Goal: Task Accomplishment & Management: Use online tool/utility

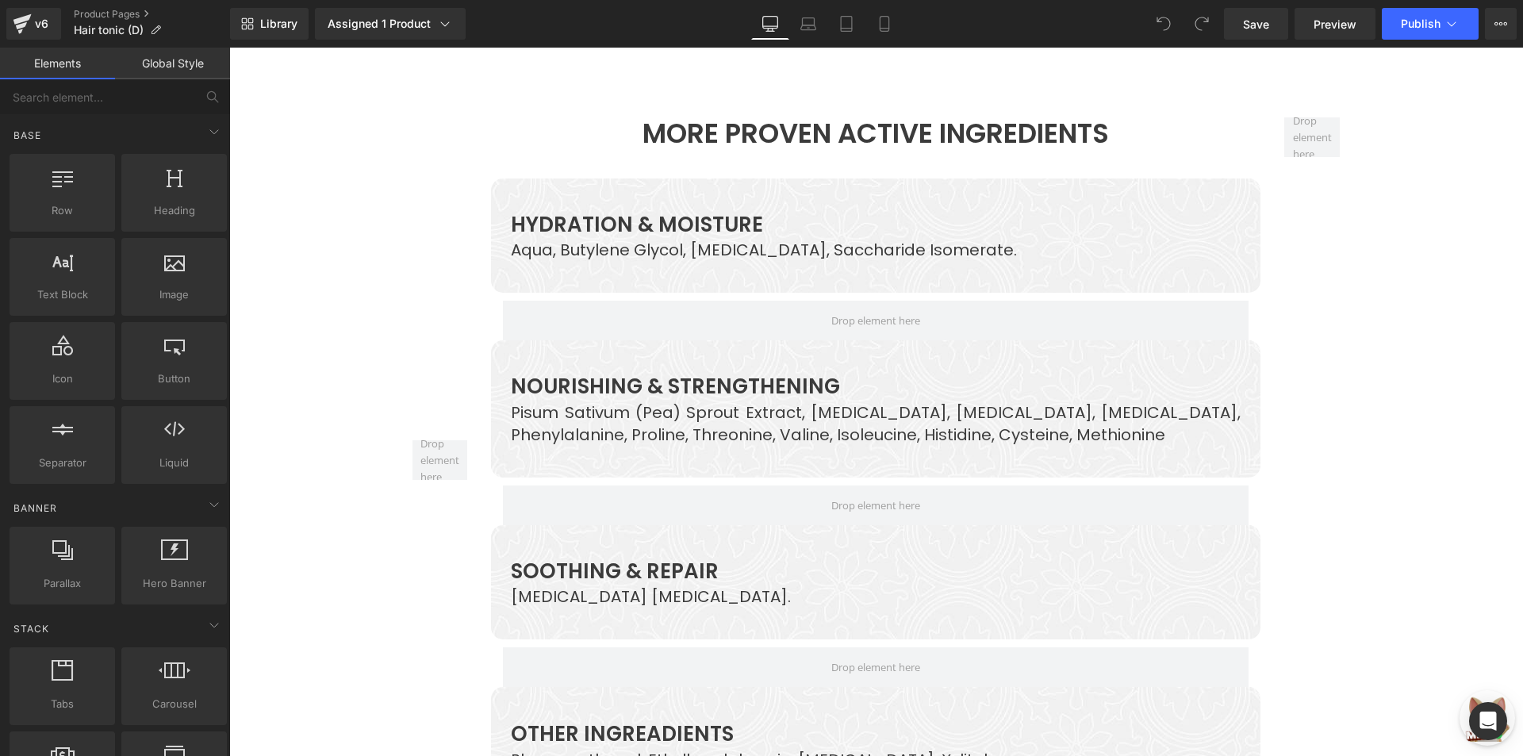
scroll to position [4115, 0]
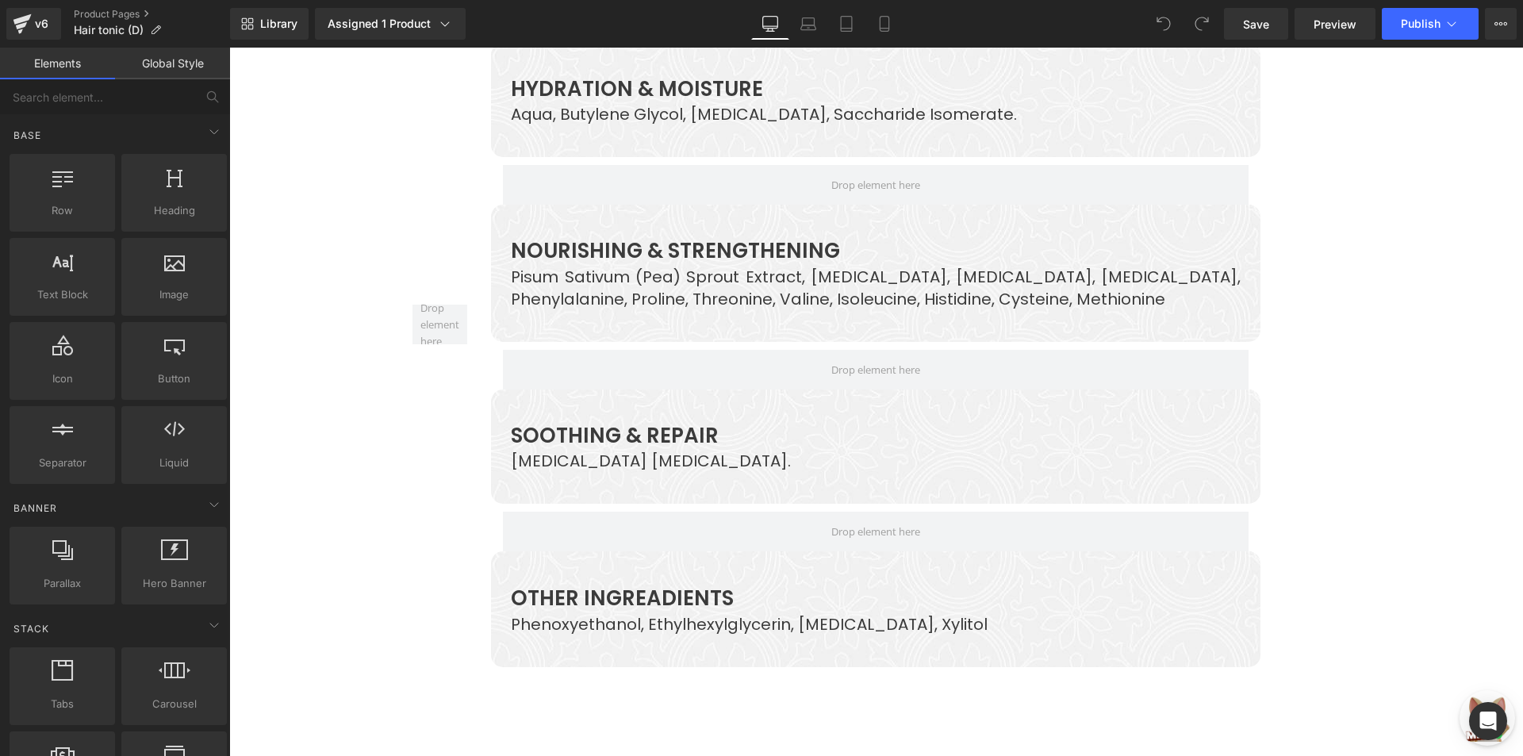
click at [657, 595] on b "Other Ingreadients" at bounding box center [622, 598] width 223 height 29
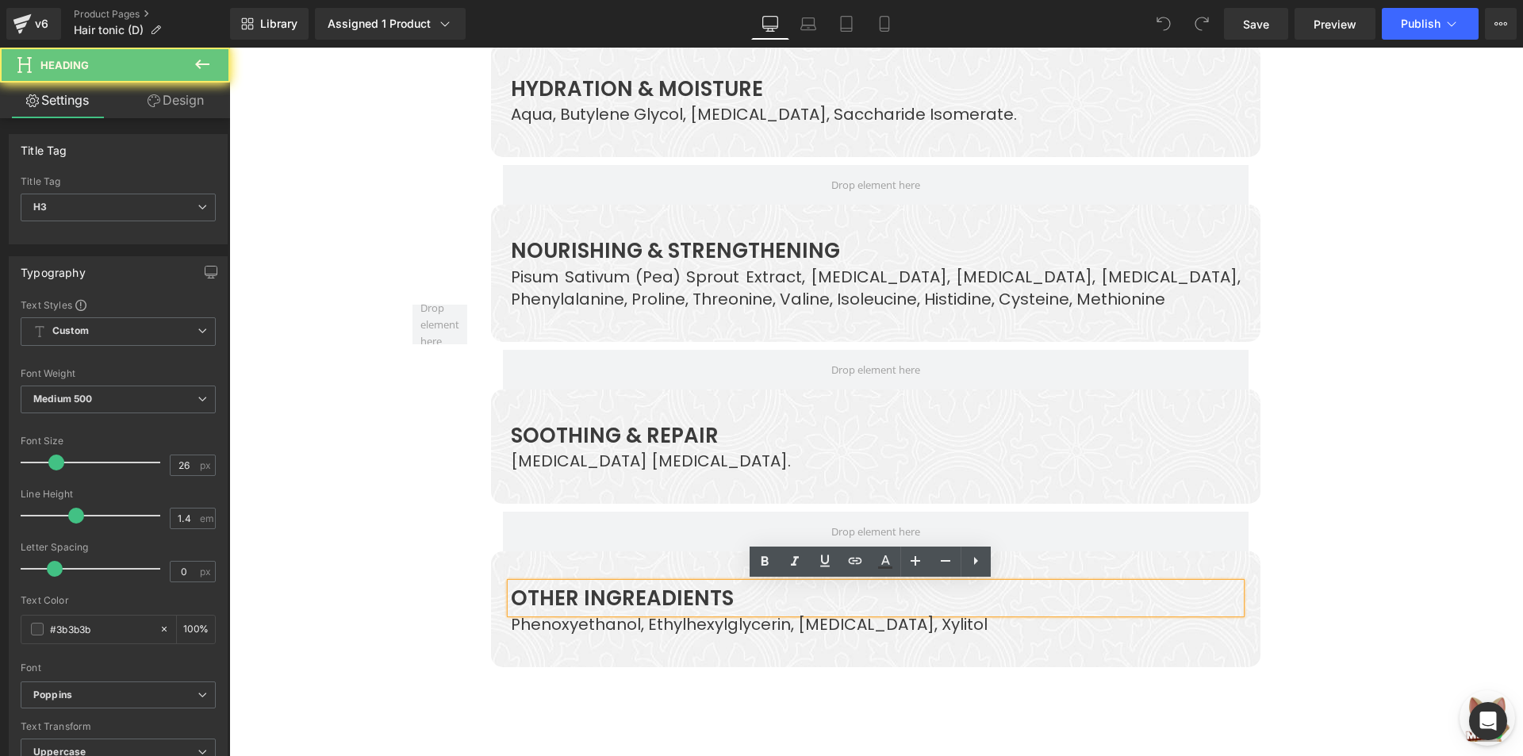
click at [657, 595] on b "Other Ingreadients" at bounding box center [622, 598] width 223 height 29
click at [637, 598] on b "Other Ingreadients" at bounding box center [622, 598] width 223 height 29
click at [649, 597] on b "Other Ingreadients" at bounding box center [622, 598] width 223 height 29
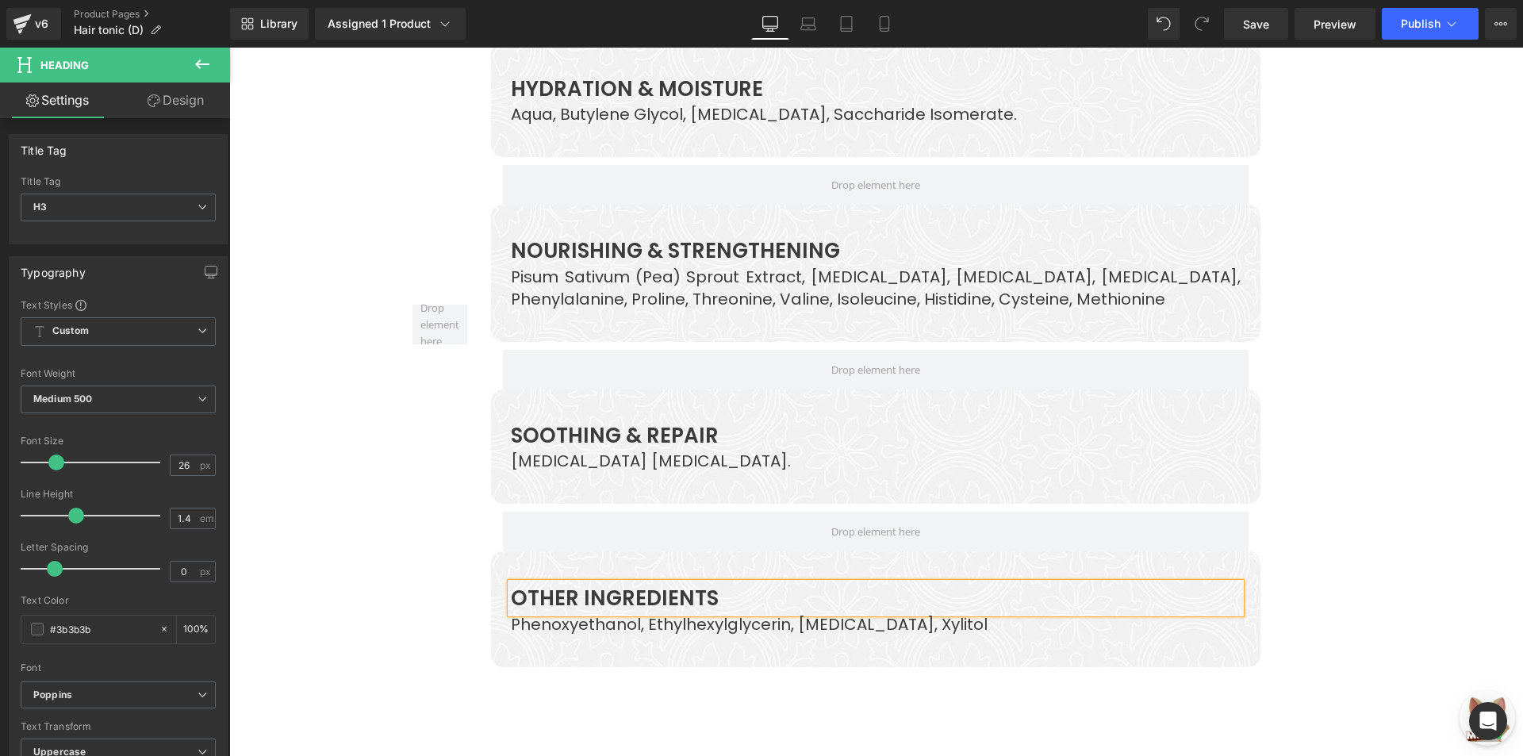
click at [1368, 496] on div "MORE PROVEN ACTIVE INGREDIENTS Heading Hydration & Moisture Heading Aqua, Butyl…" at bounding box center [876, 324] width 1294 height 685
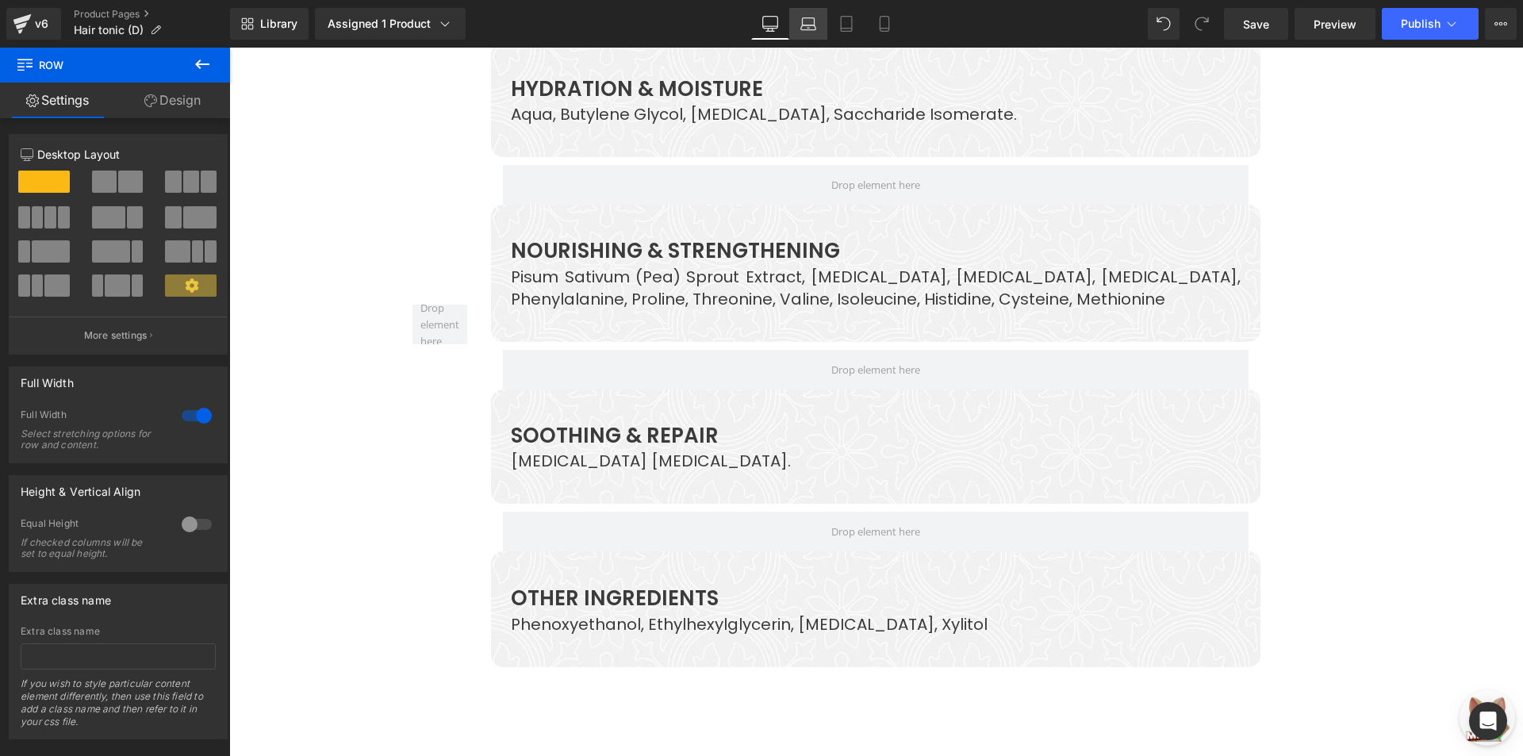
click at [823, 33] on link "Laptop" at bounding box center [808, 24] width 38 height 32
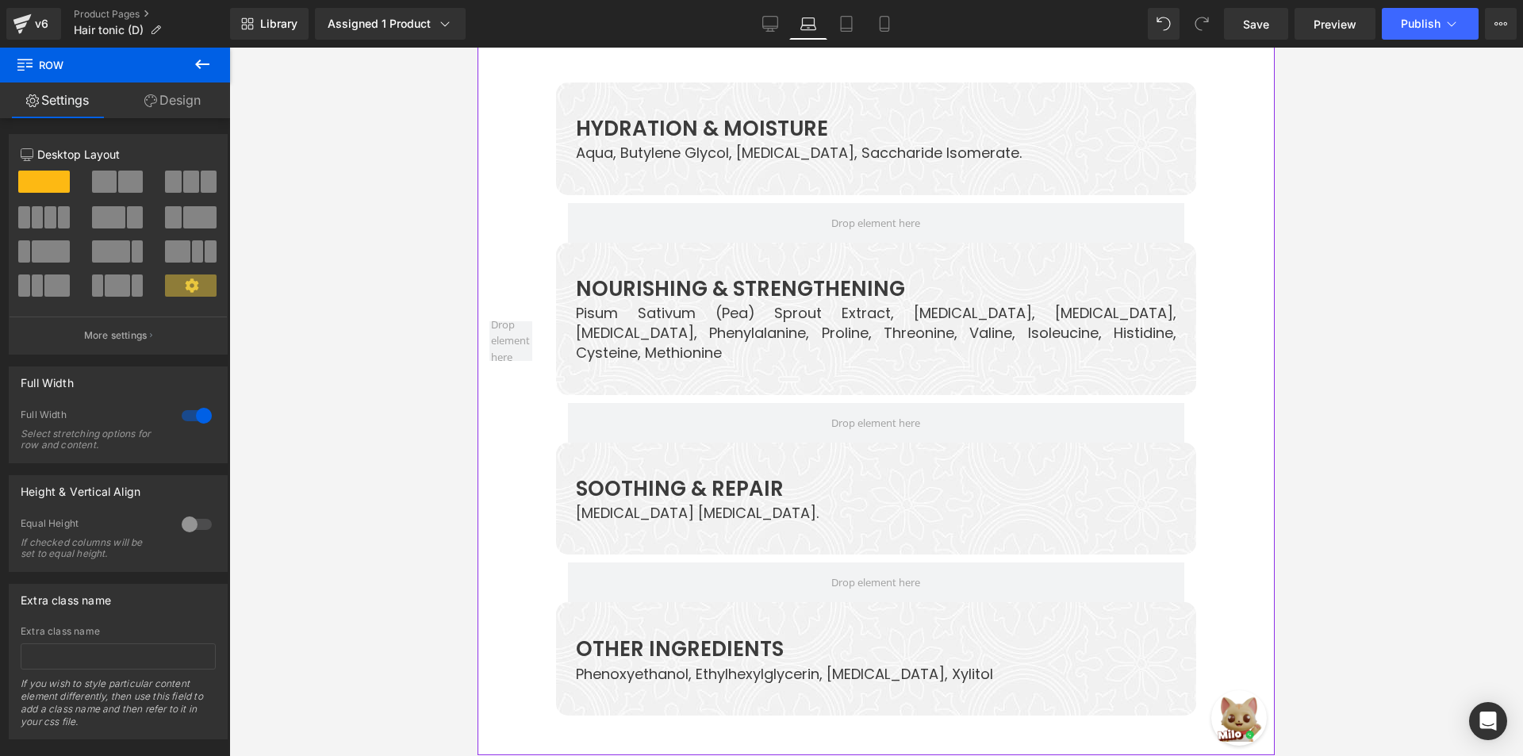
scroll to position [3584, 0]
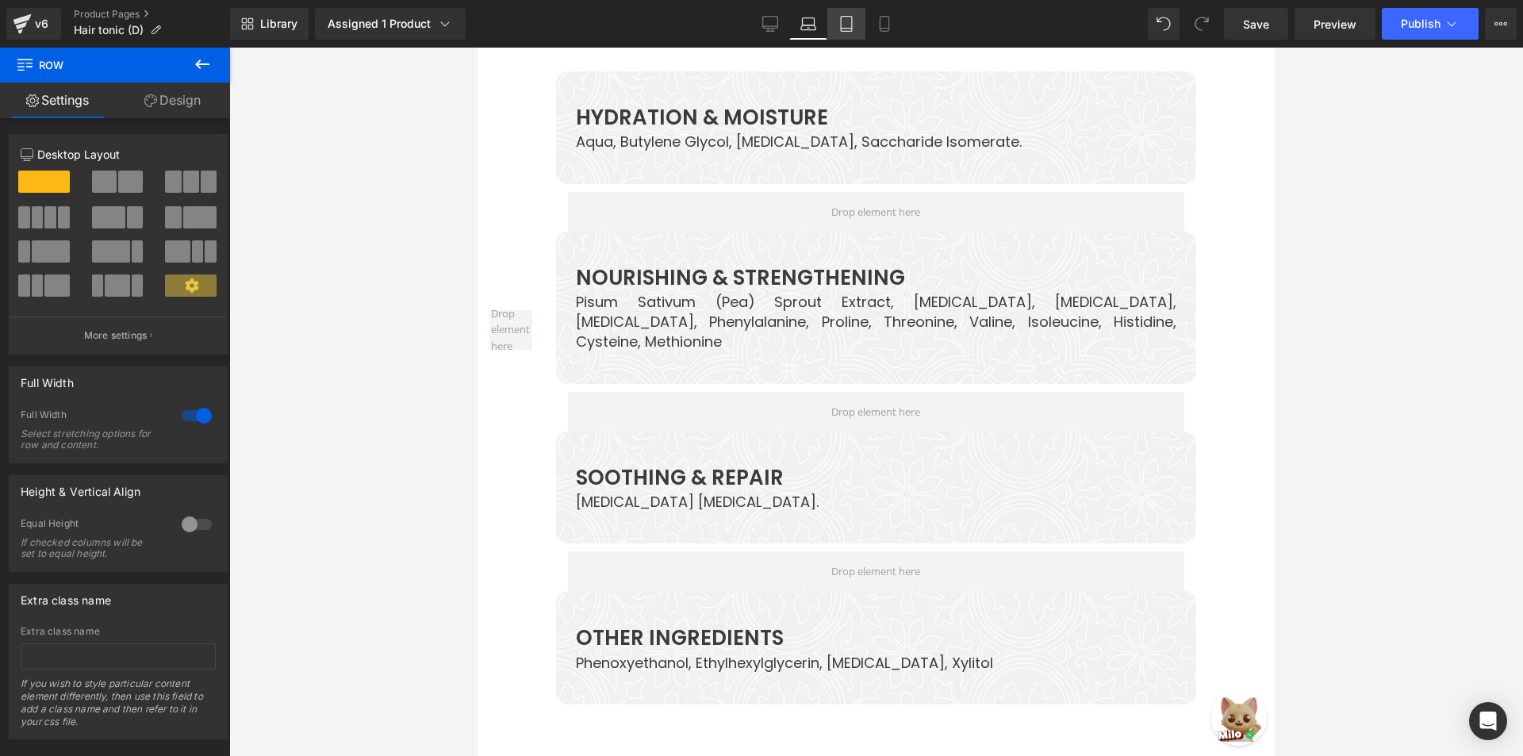
drag, startPoint x: 857, startPoint y: 25, endPoint x: 268, endPoint y: 31, distance: 588.6
click at [857, 25] on link "Tablet" at bounding box center [846, 24] width 38 height 32
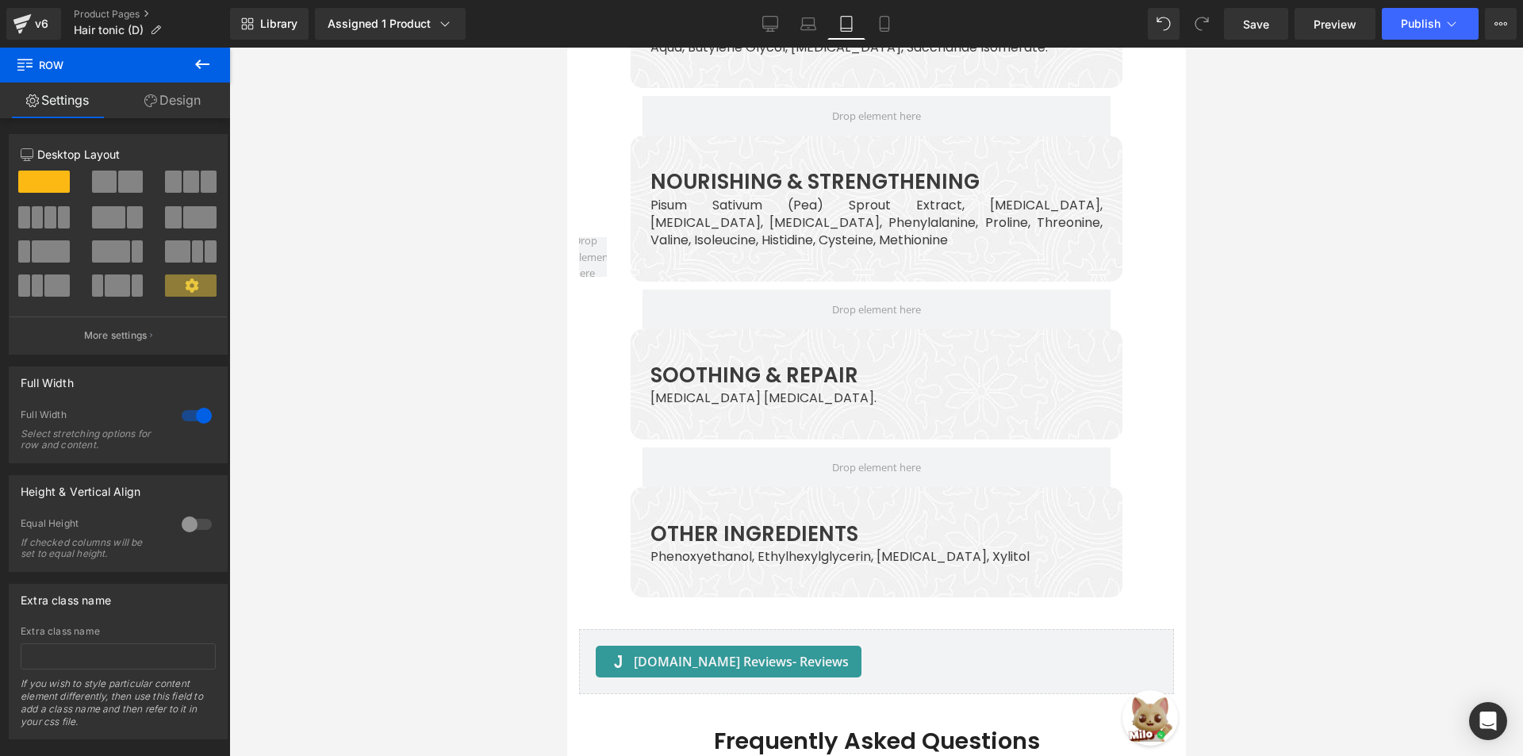
scroll to position [3680, 0]
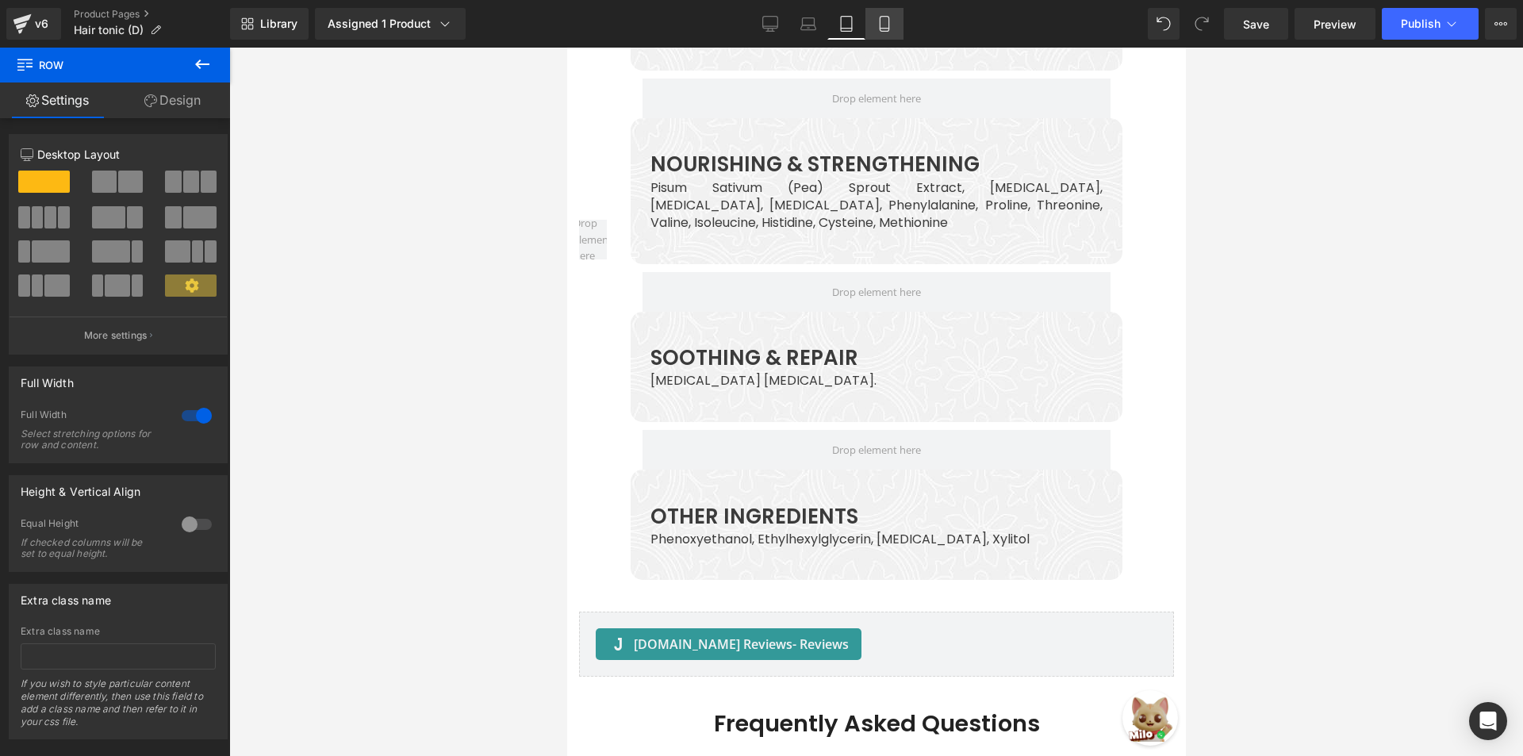
click at [887, 21] on icon at bounding box center [885, 24] width 16 height 16
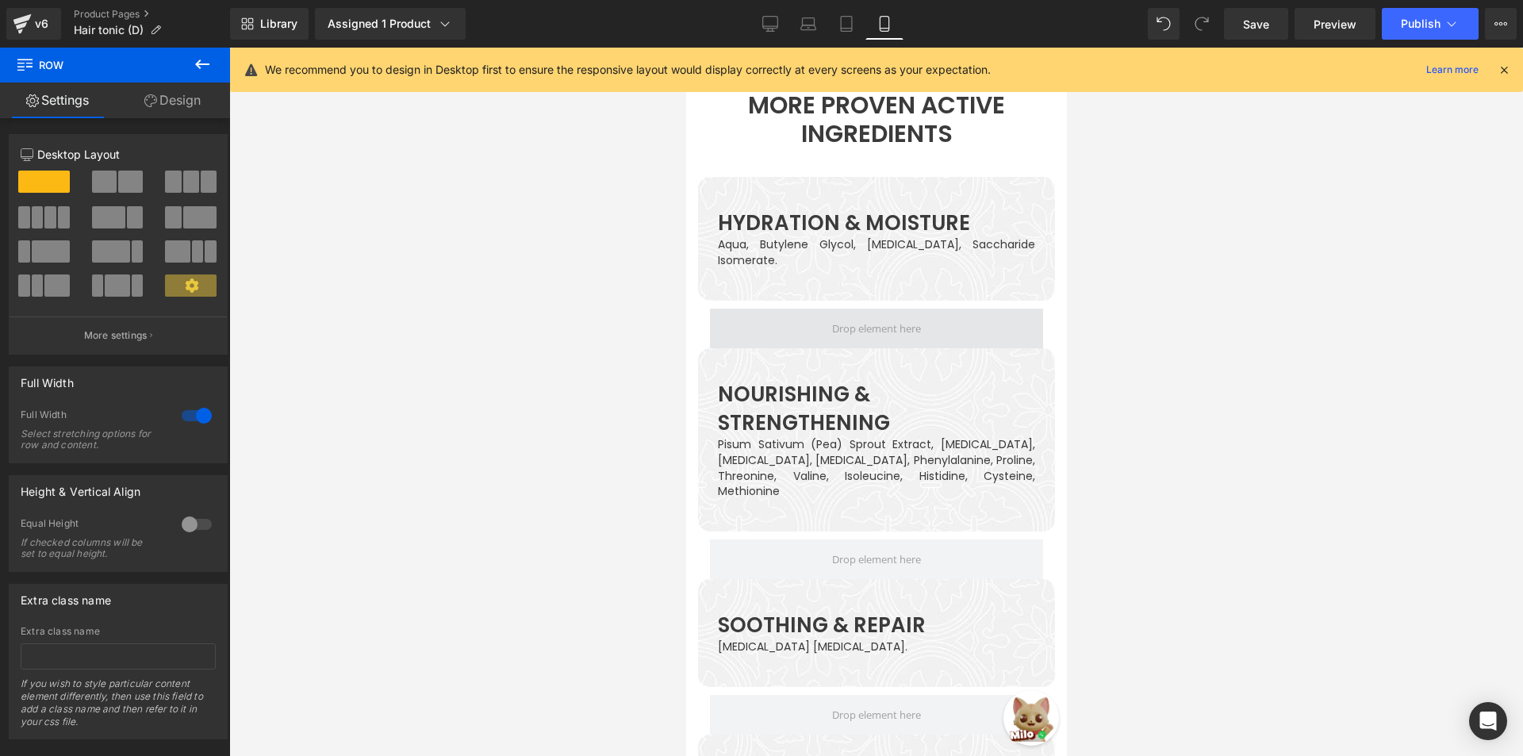
scroll to position [3790, 0]
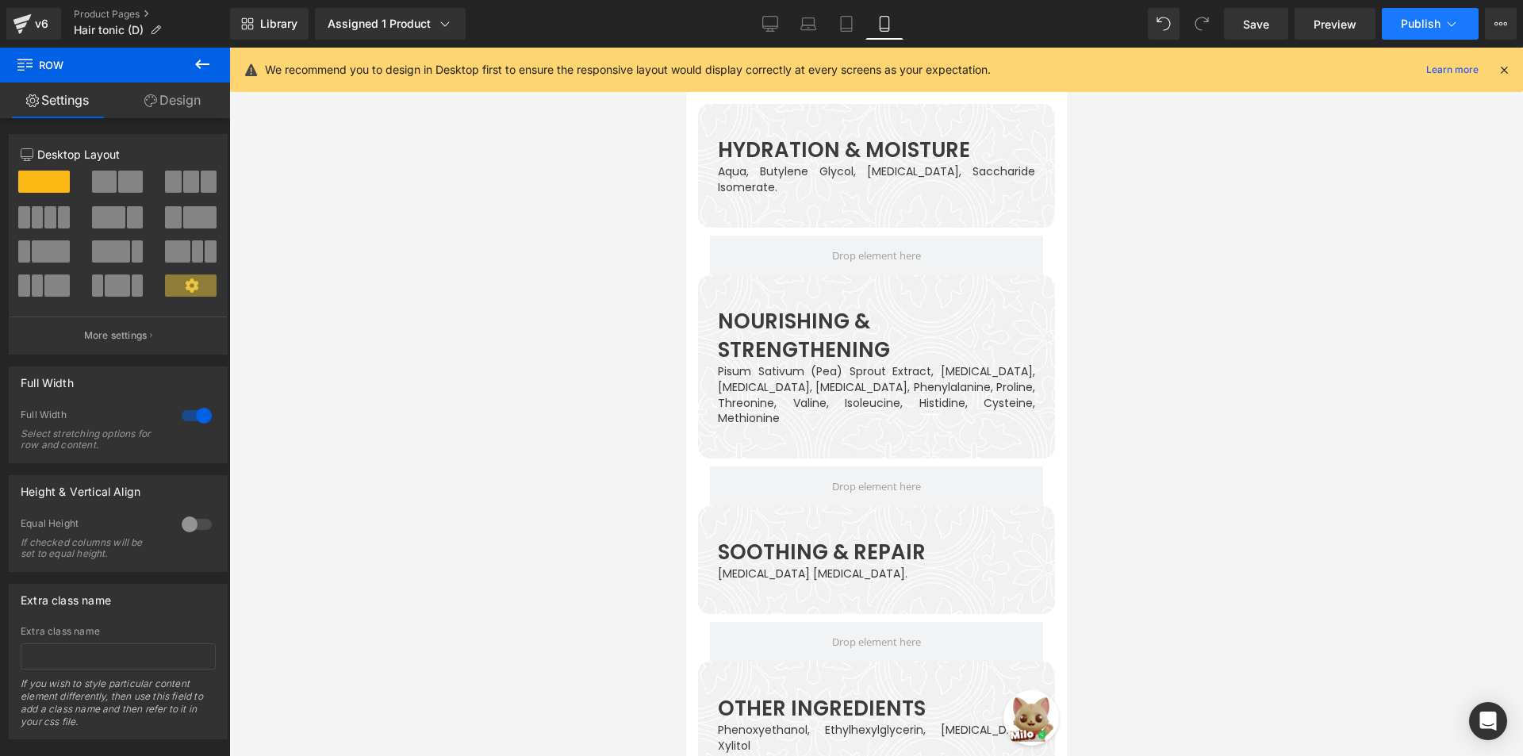
click at [1460, 20] on button "Publish" at bounding box center [1430, 24] width 97 height 32
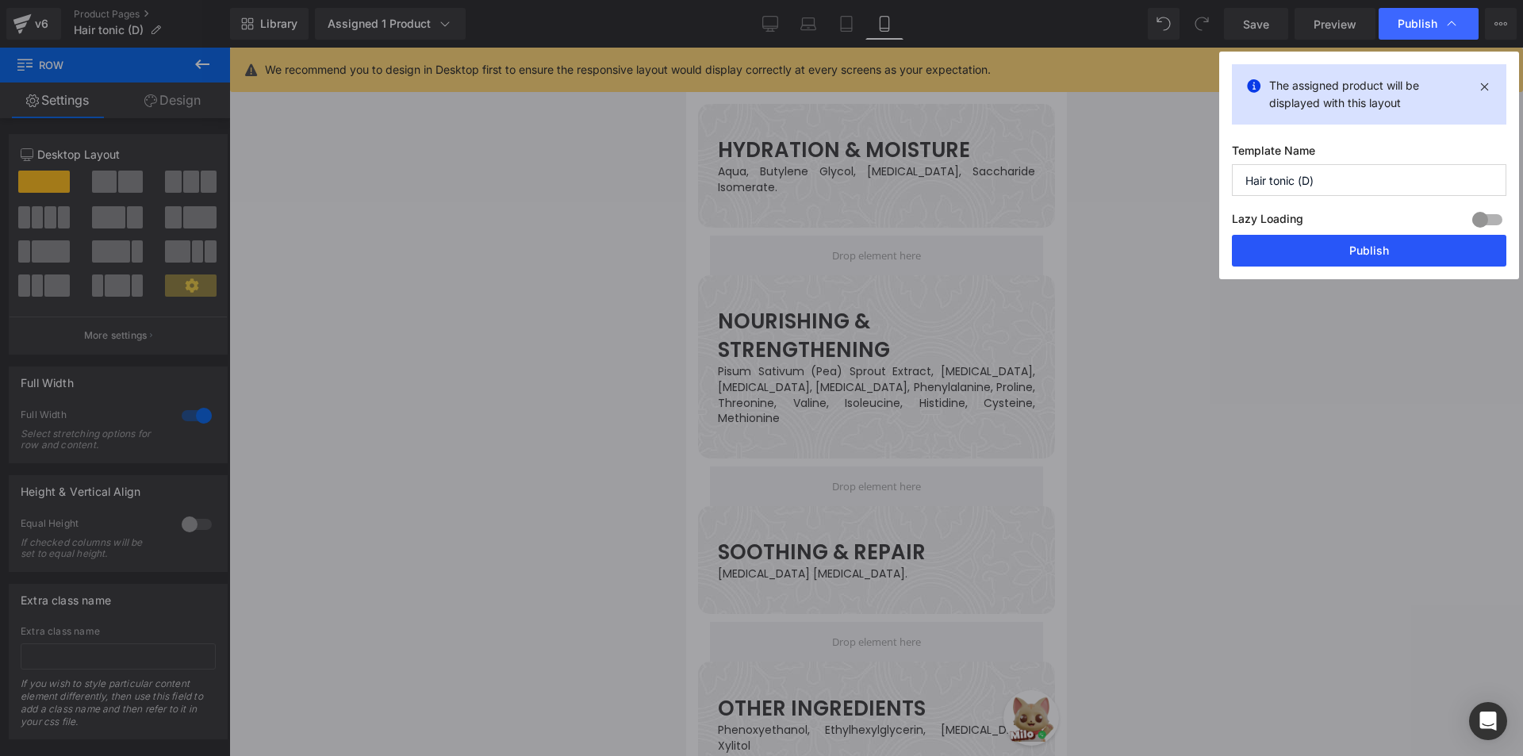
click at [1324, 244] on button "Publish" at bounding box center [1369, 251] width 274 height 32
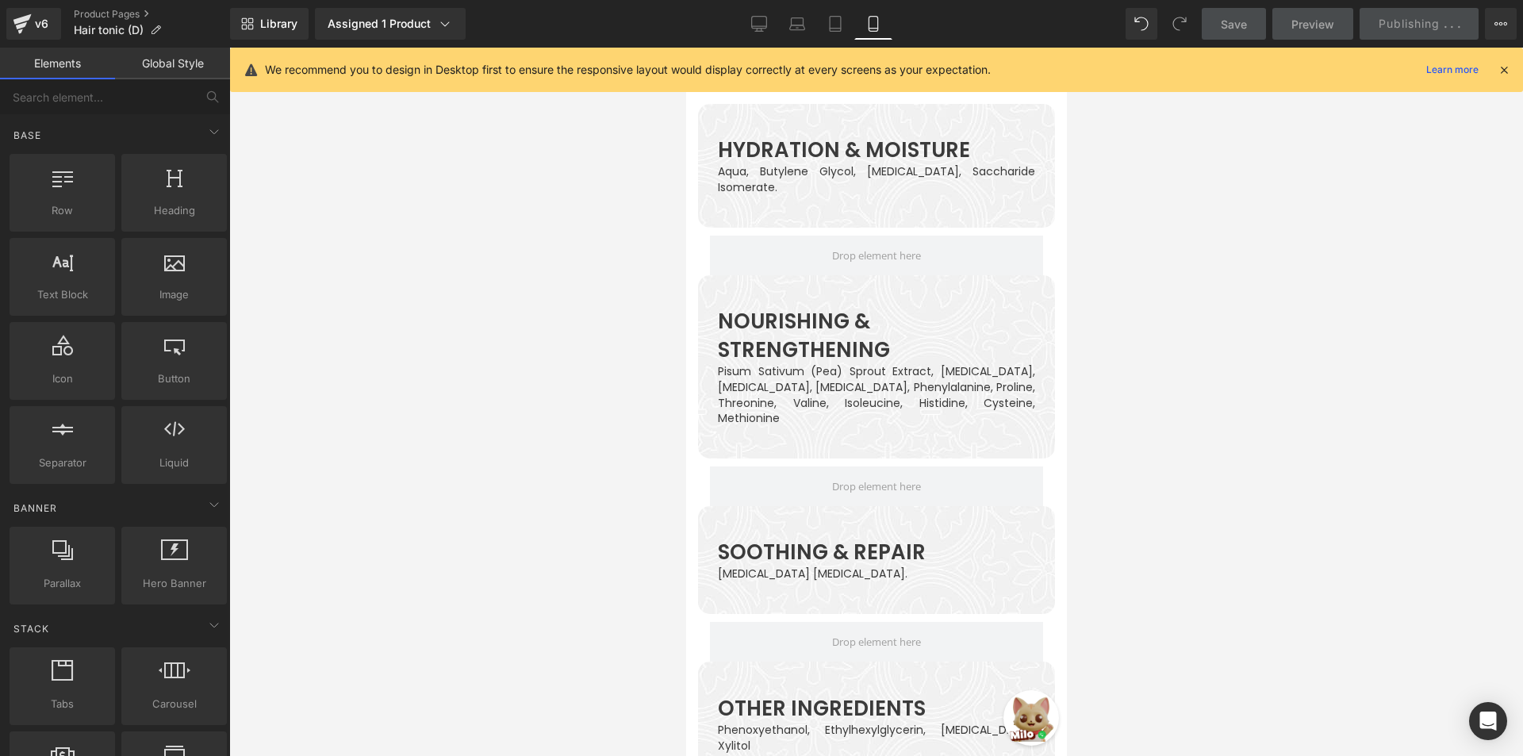
drag, startPoint x: 1241, startPoint y: 210, endPoint x: 1257, endPoint y: 107, distance: 104.2
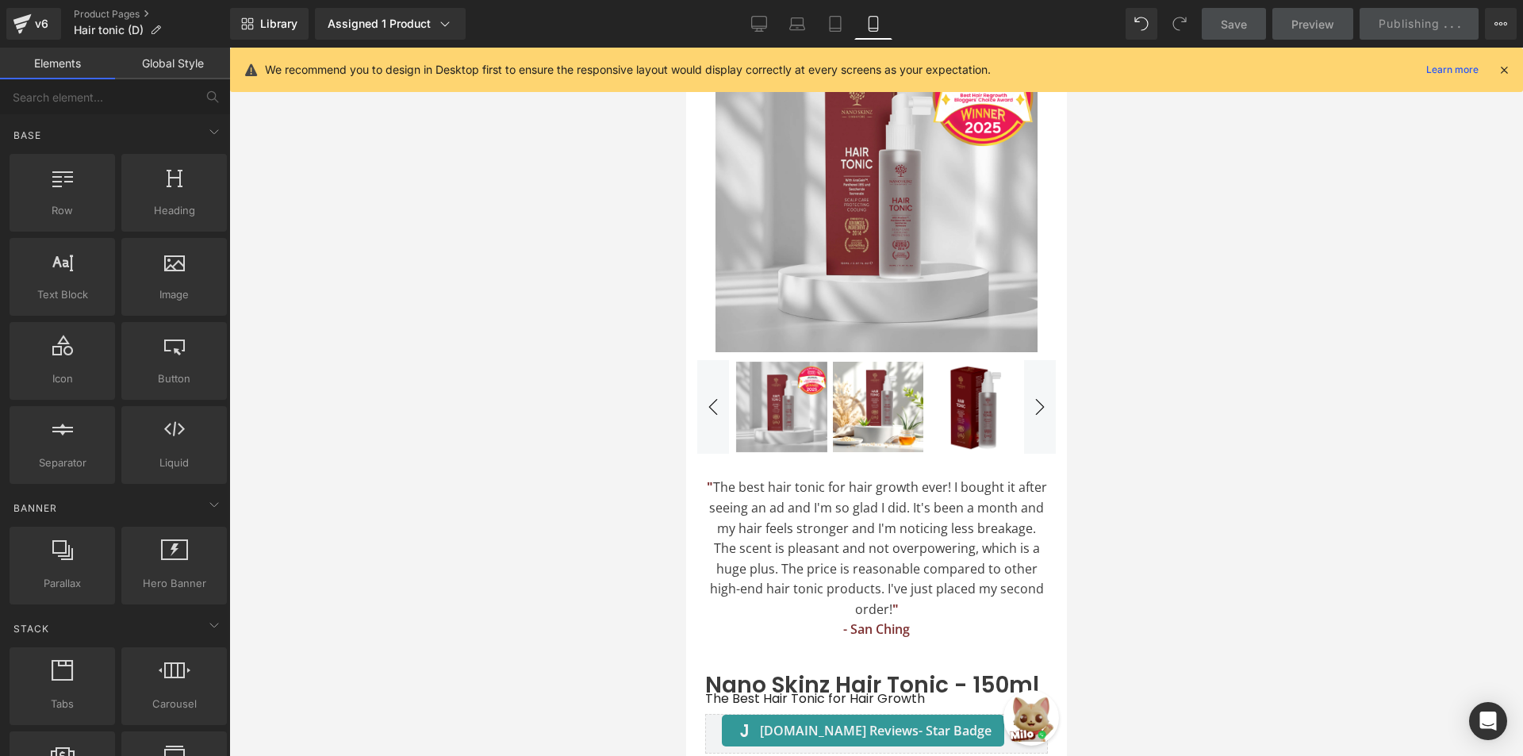
scroll to position [0, 0]
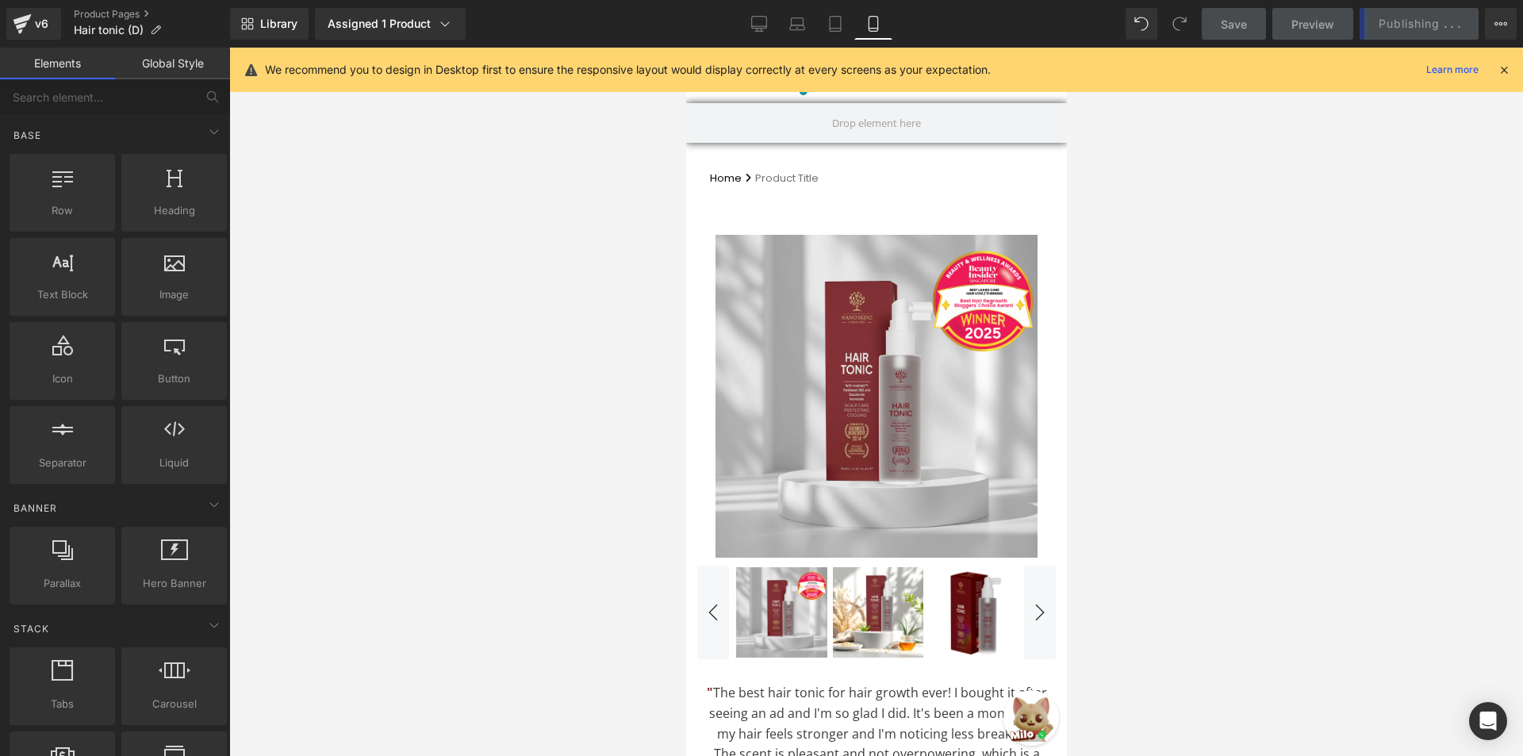
drag, startPoint x: 1057, startPoint y: 461, endPoint x: 1062, endPoint y: 142, distance: 318.9
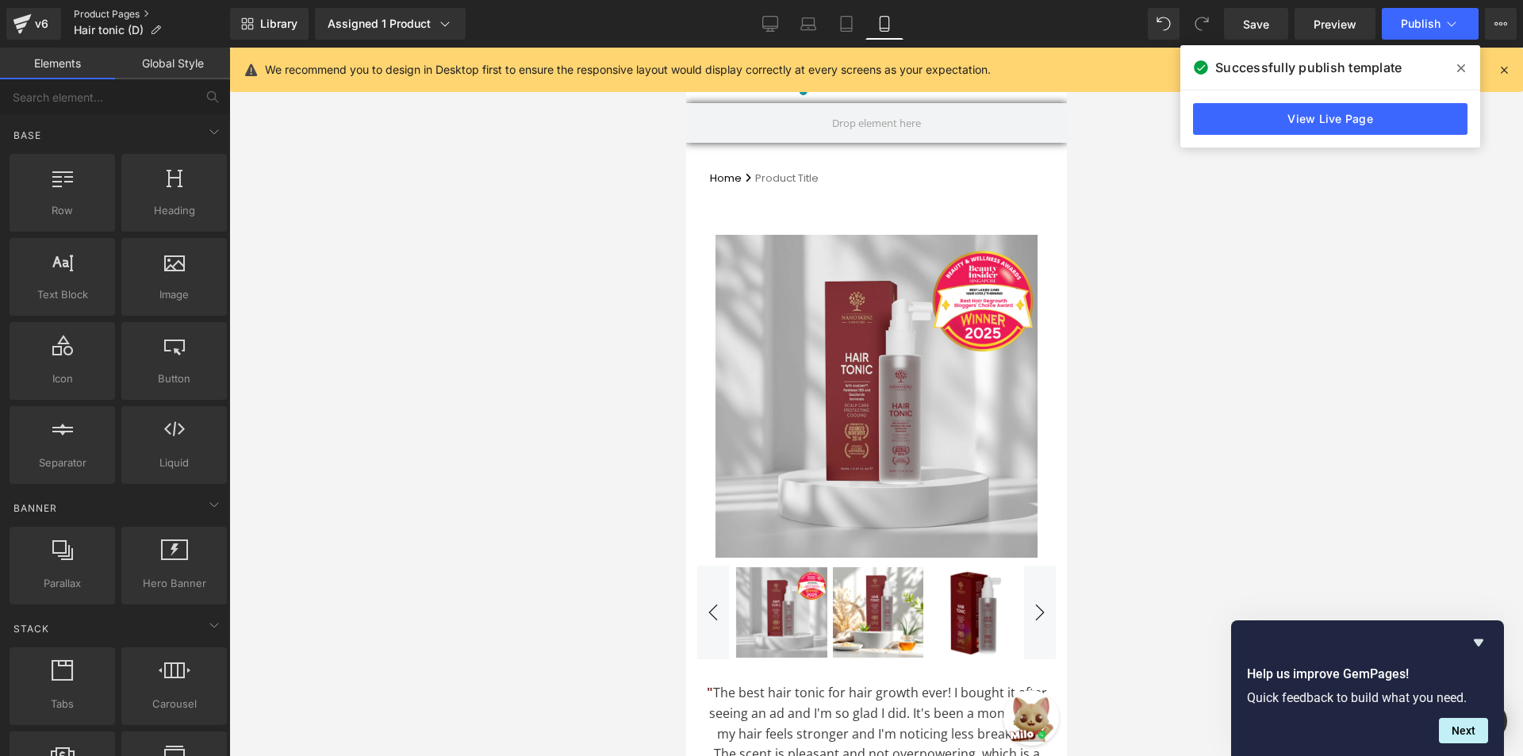
click at [108, 15] on link "Product Pages" at bounding box center [152, 14] width 156 height 13
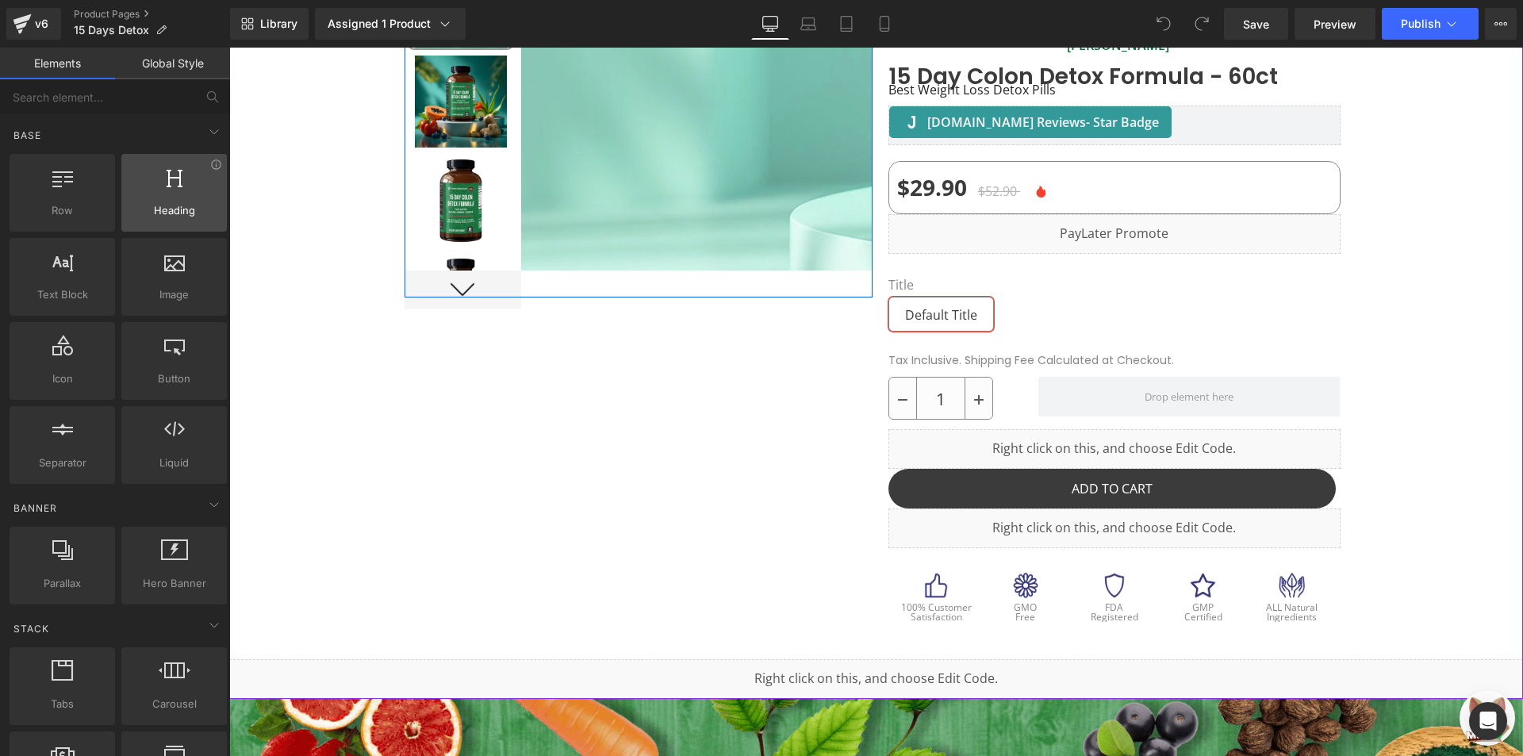
scroll to position [238, 0]
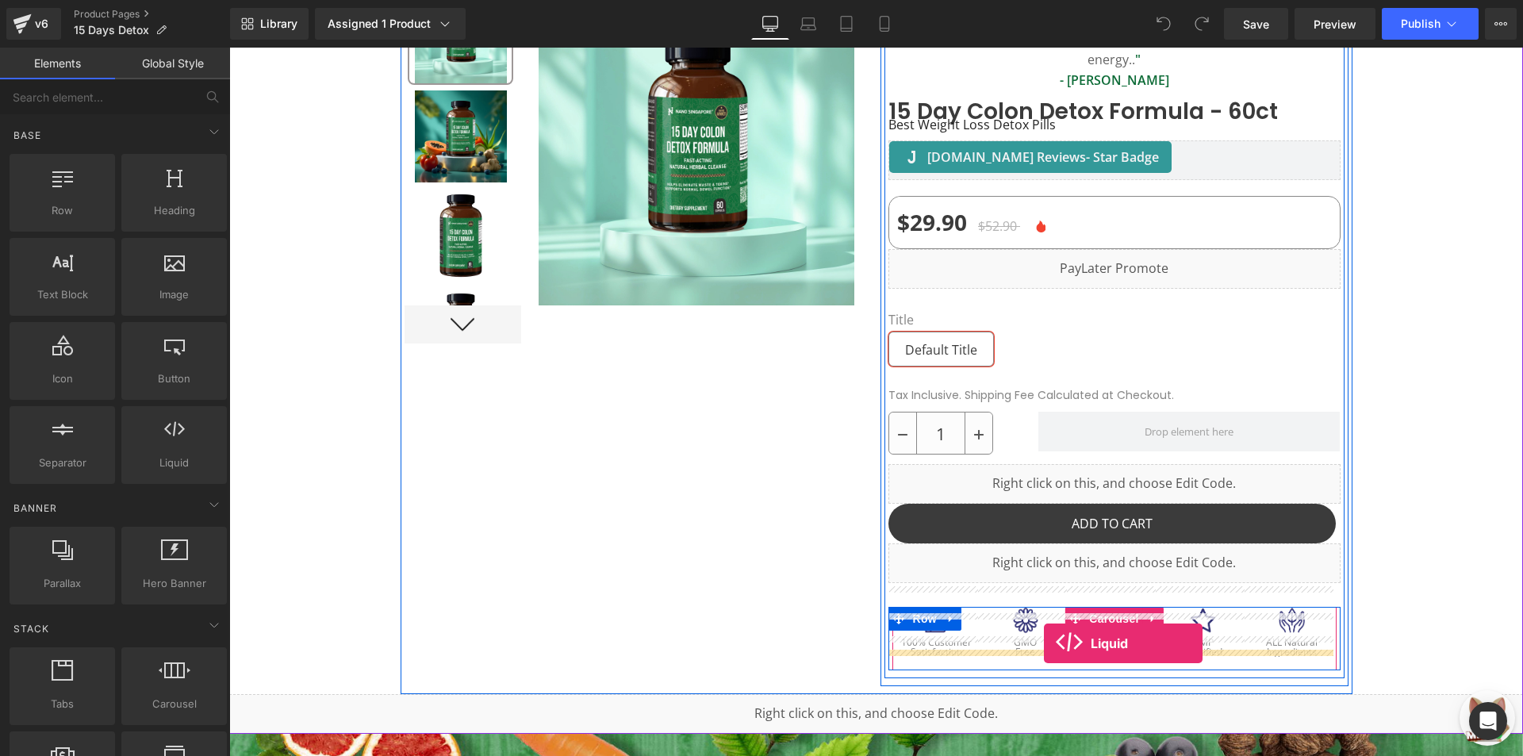
drag, startPoint x: 432, startPoint y: 490, endPoint x: 1044, endPoint y: 643, distance: 631.2
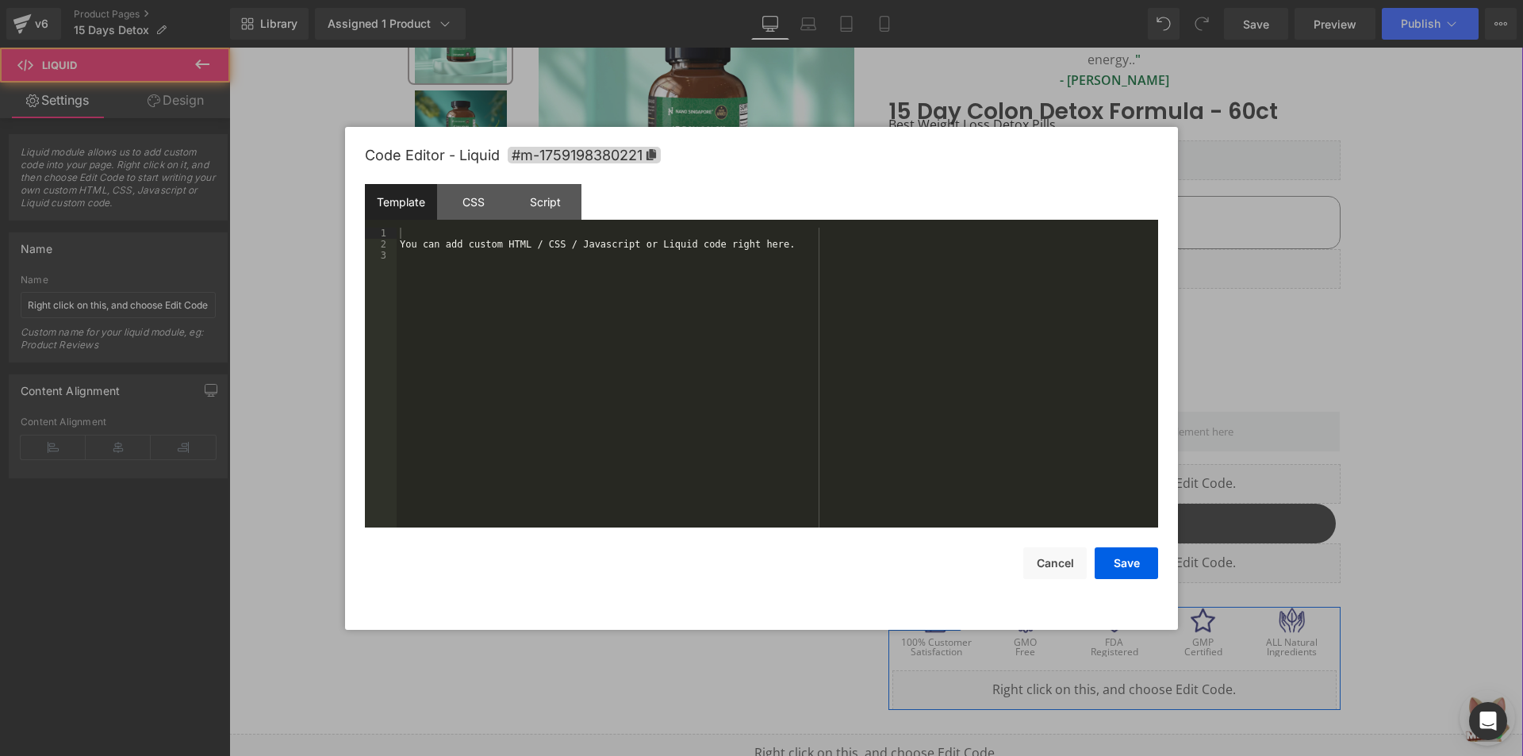
drag, startPoint x: 1135, startPoint y: 662, endPoint x: 1030, endPoint y: 443, distance: 242.7
click at [1135, 673] on ul "Liquid" at bounding box center [1114, 682] width 83 height 19
click at [780, 376] on div "You can add custom HTML / CSS / Javascript or Liquid code right here." at bounding box center [778, 389] width 762 height 322
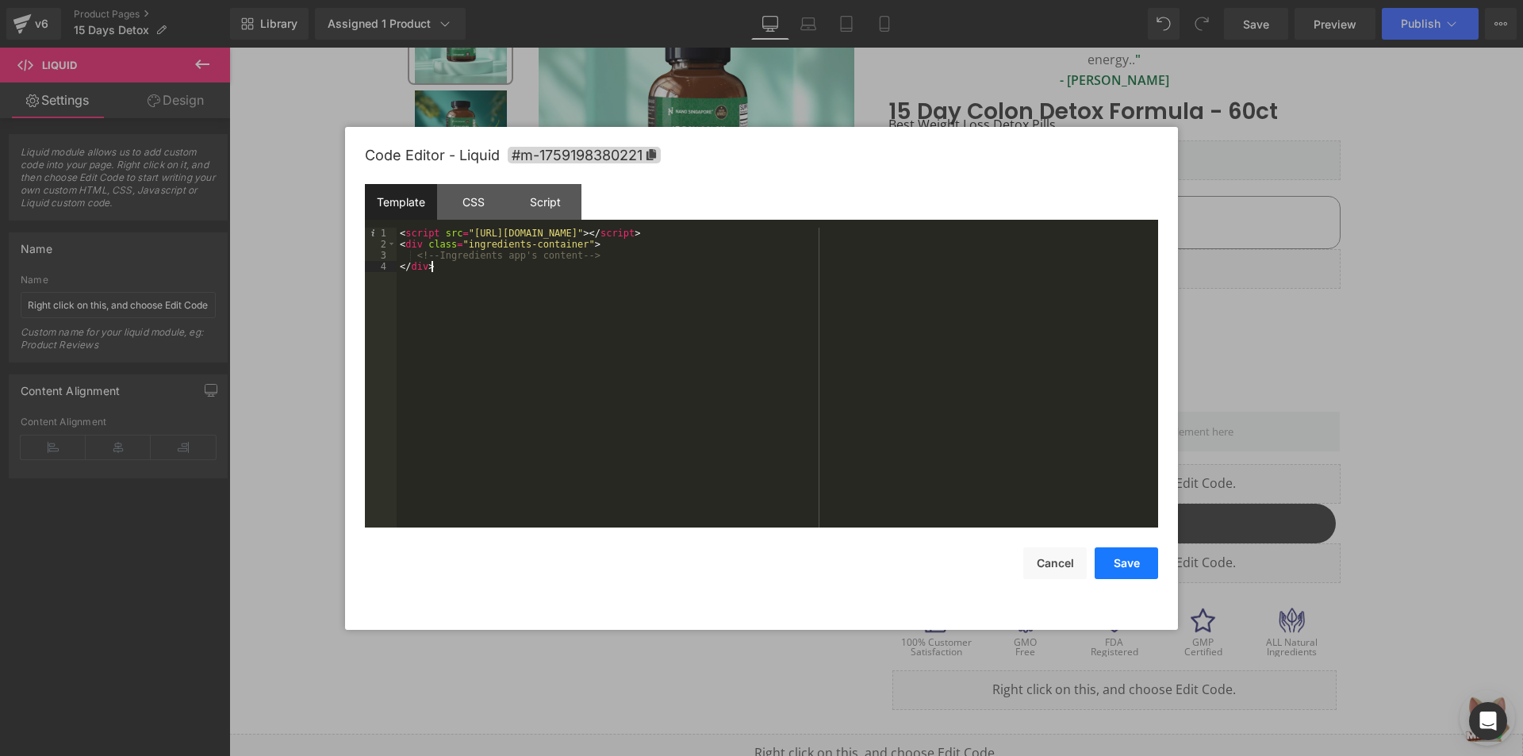
click at [1108, 561] on button "Save" at bounding box center [1126, 563] width 63 height 32
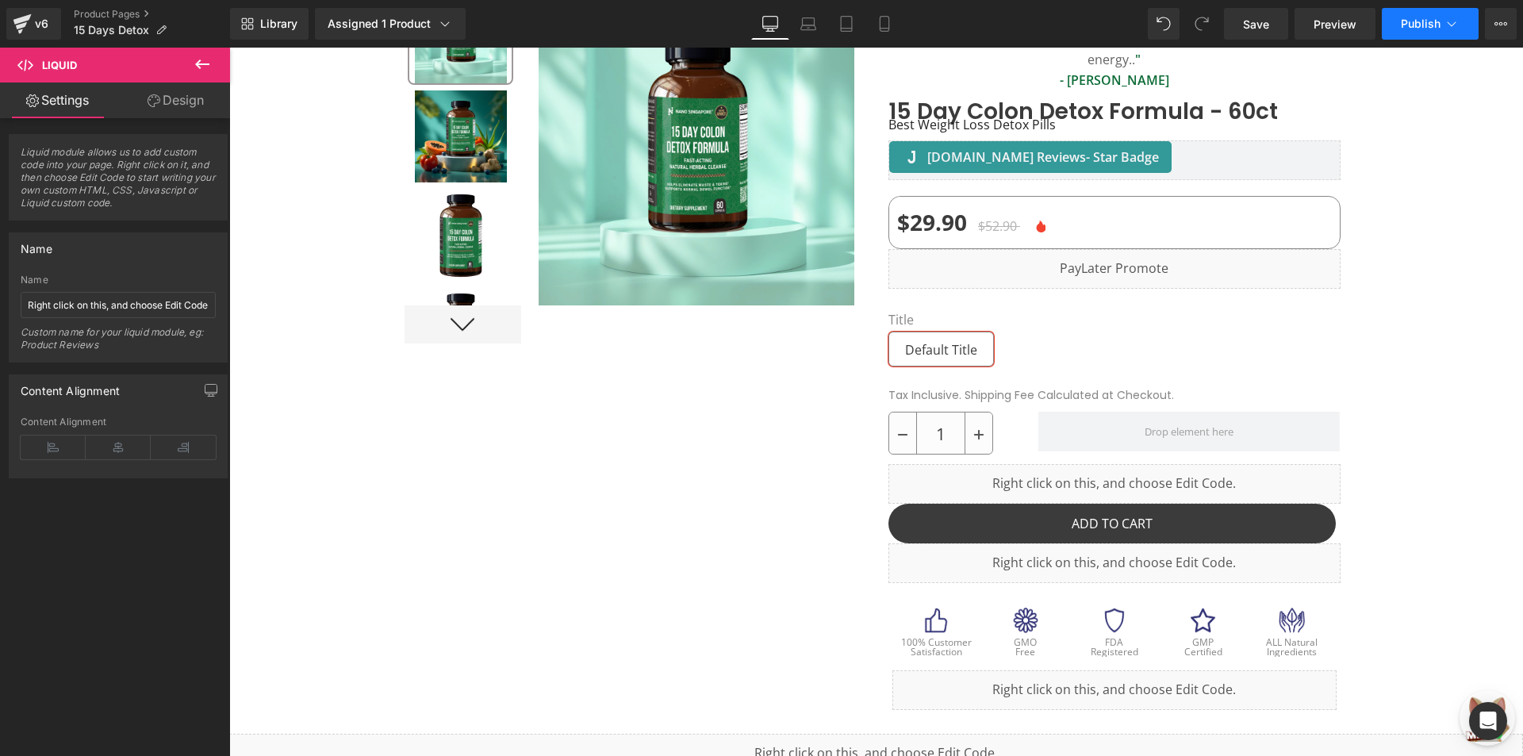
click at [1440, 23] on span "Publish" at bounding box center [1421, 23] width 40 height 13
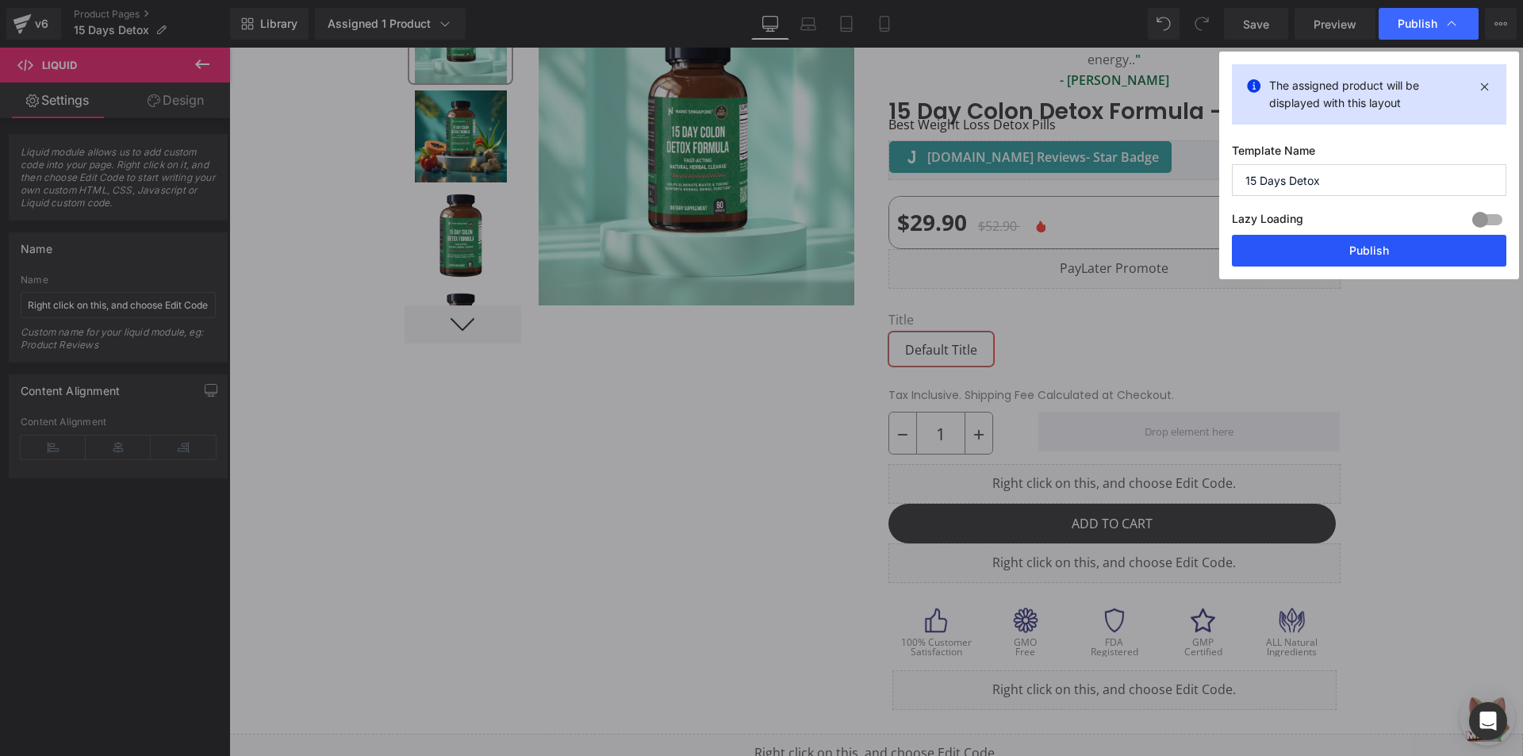
drag, startPoint x: 1342, startPoint y: 245, endPoint x: 601, endPoint y: 5, distance: 778.9
click at [1341, 246] on button "Publish" at bounding box center [1369, 251] width 274 height 32
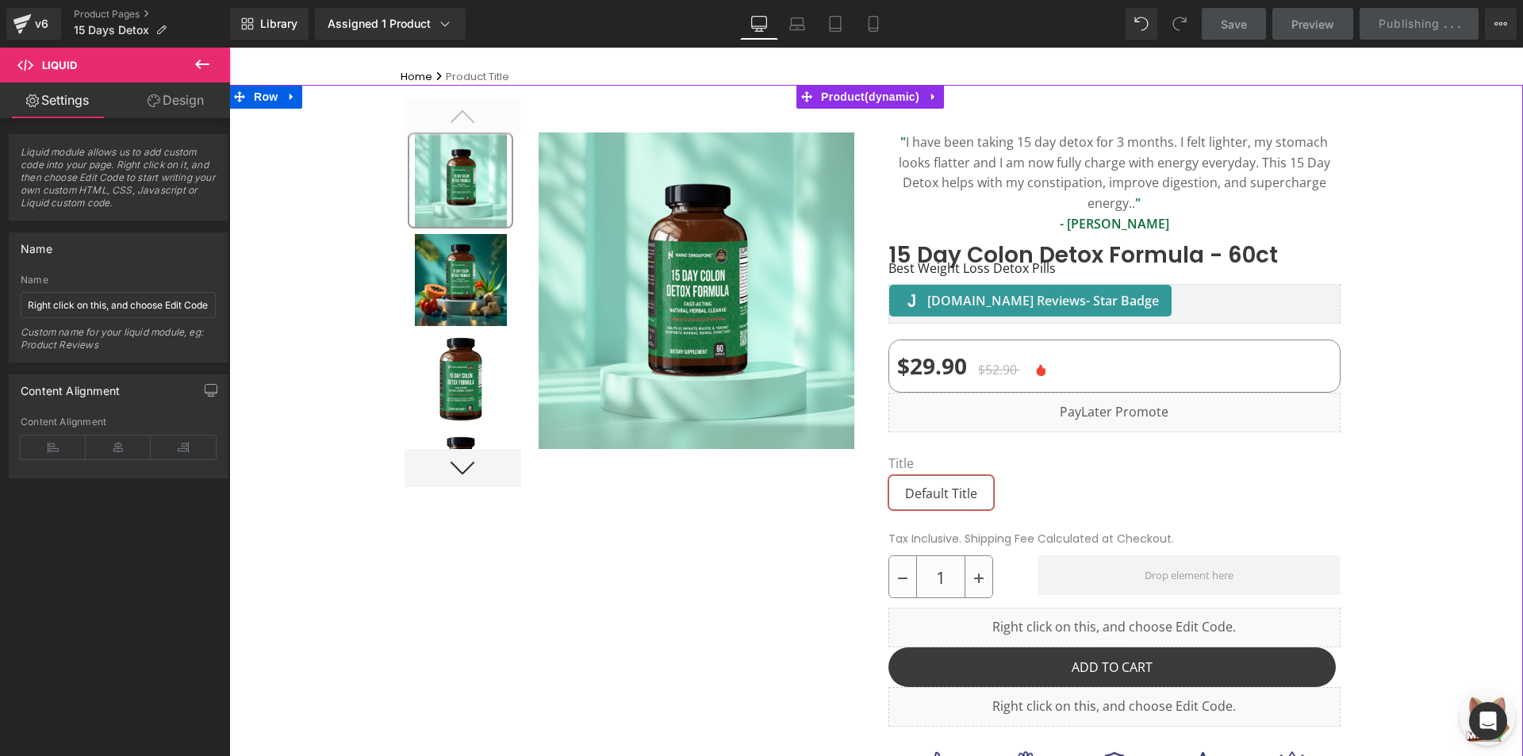
scroll to position [79, 0]
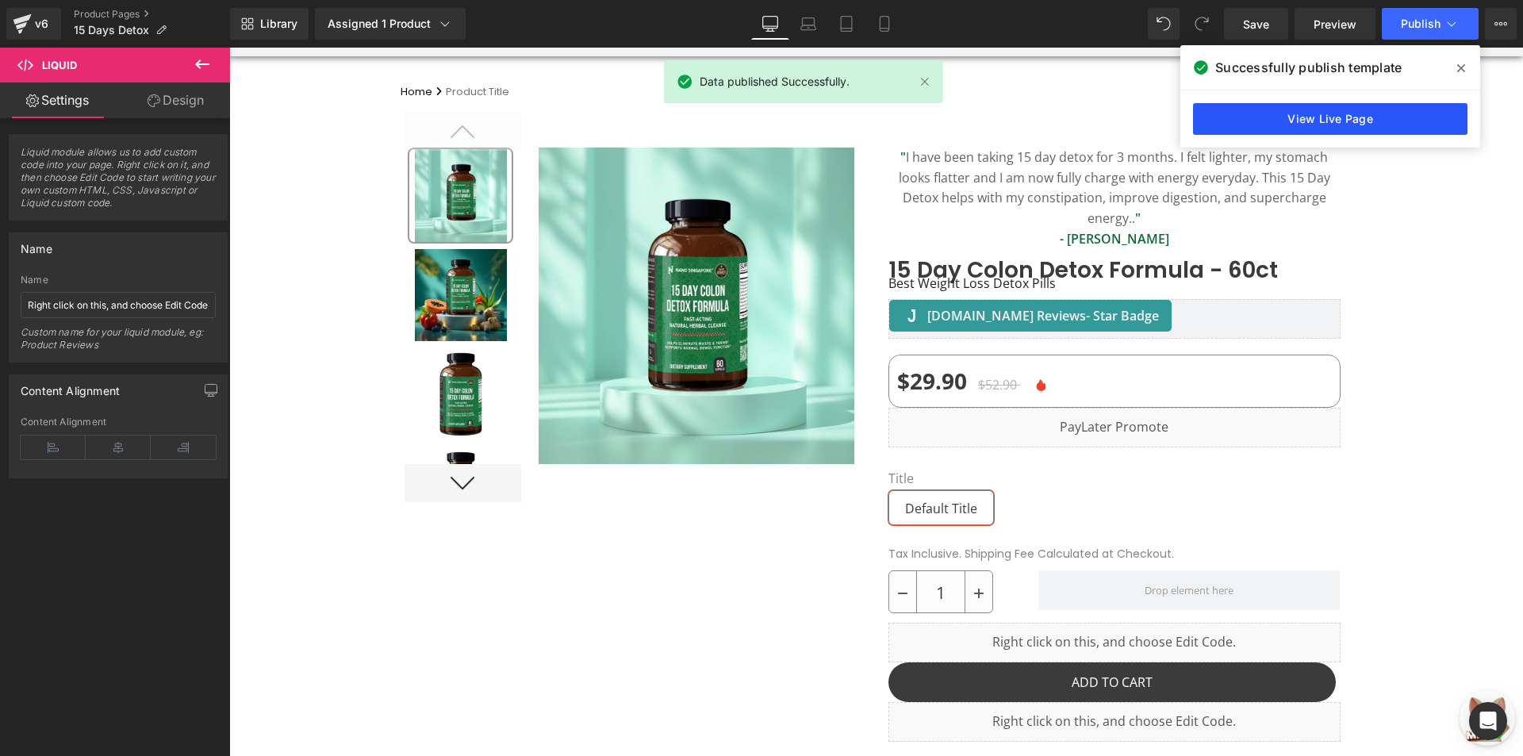
click at [1256, 109] on link "View Live Page" at bounding box center [1330, 119] width 274 height 32
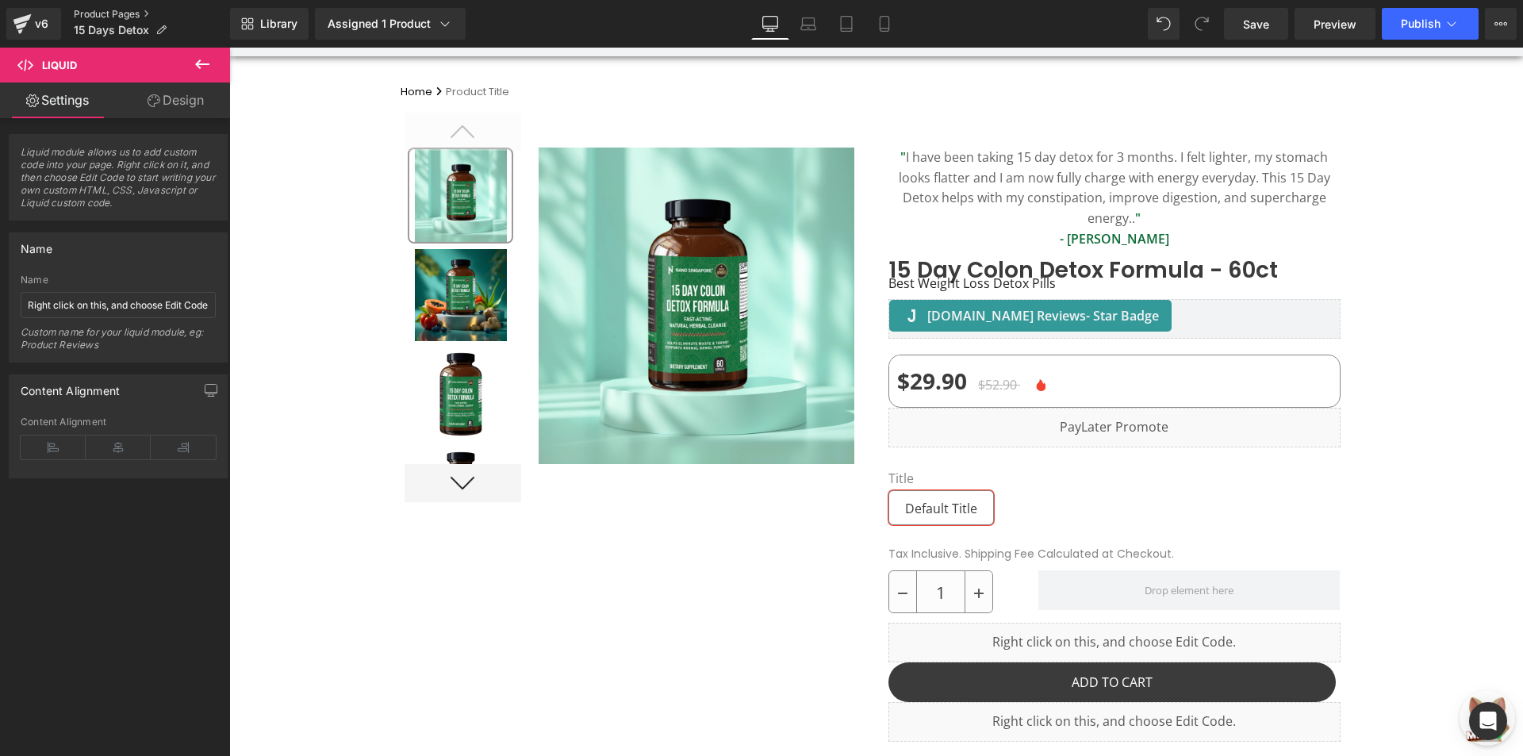
click at [136, 13] on link "Product Pages" at bounding box center [152, 14] width 156 height 13
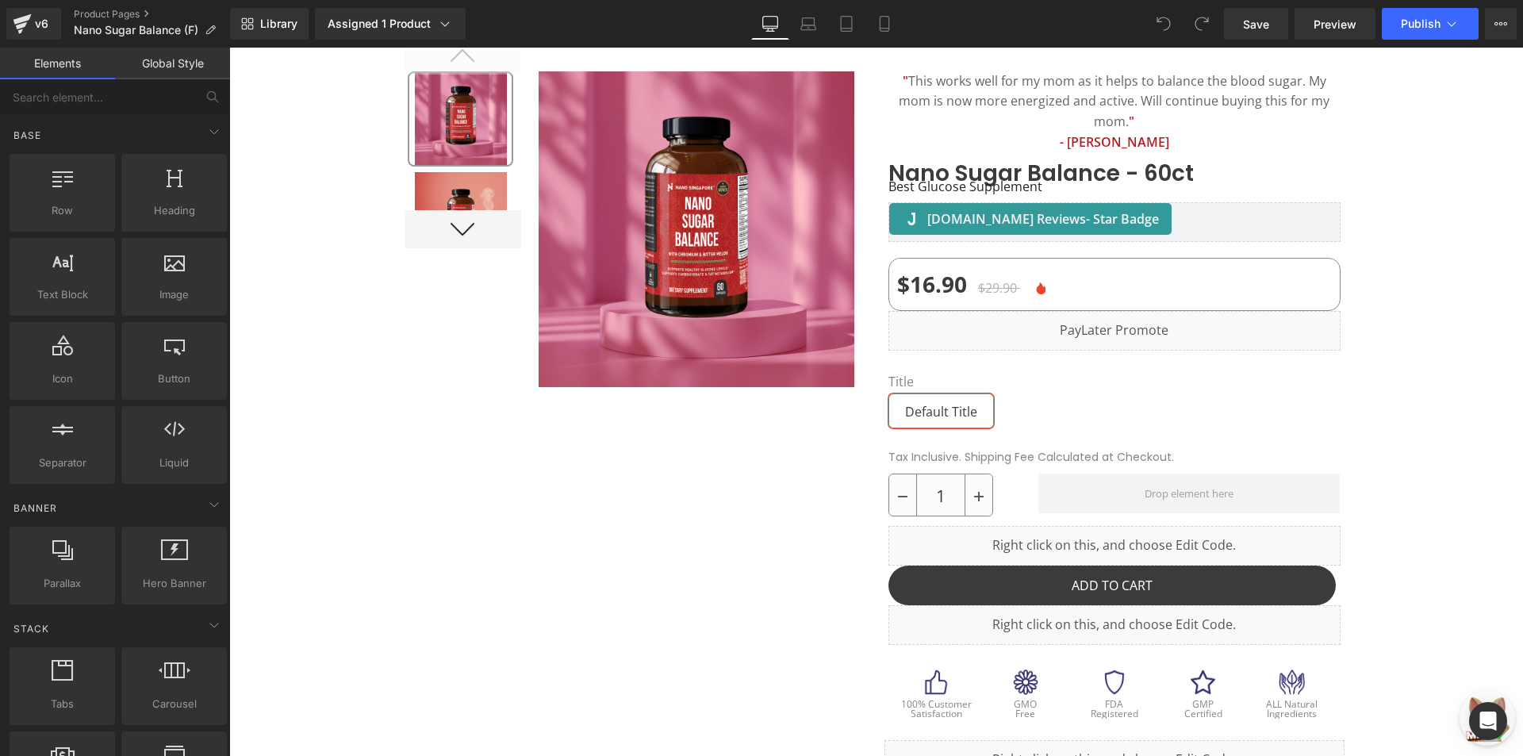
scroll to position [238, 0]
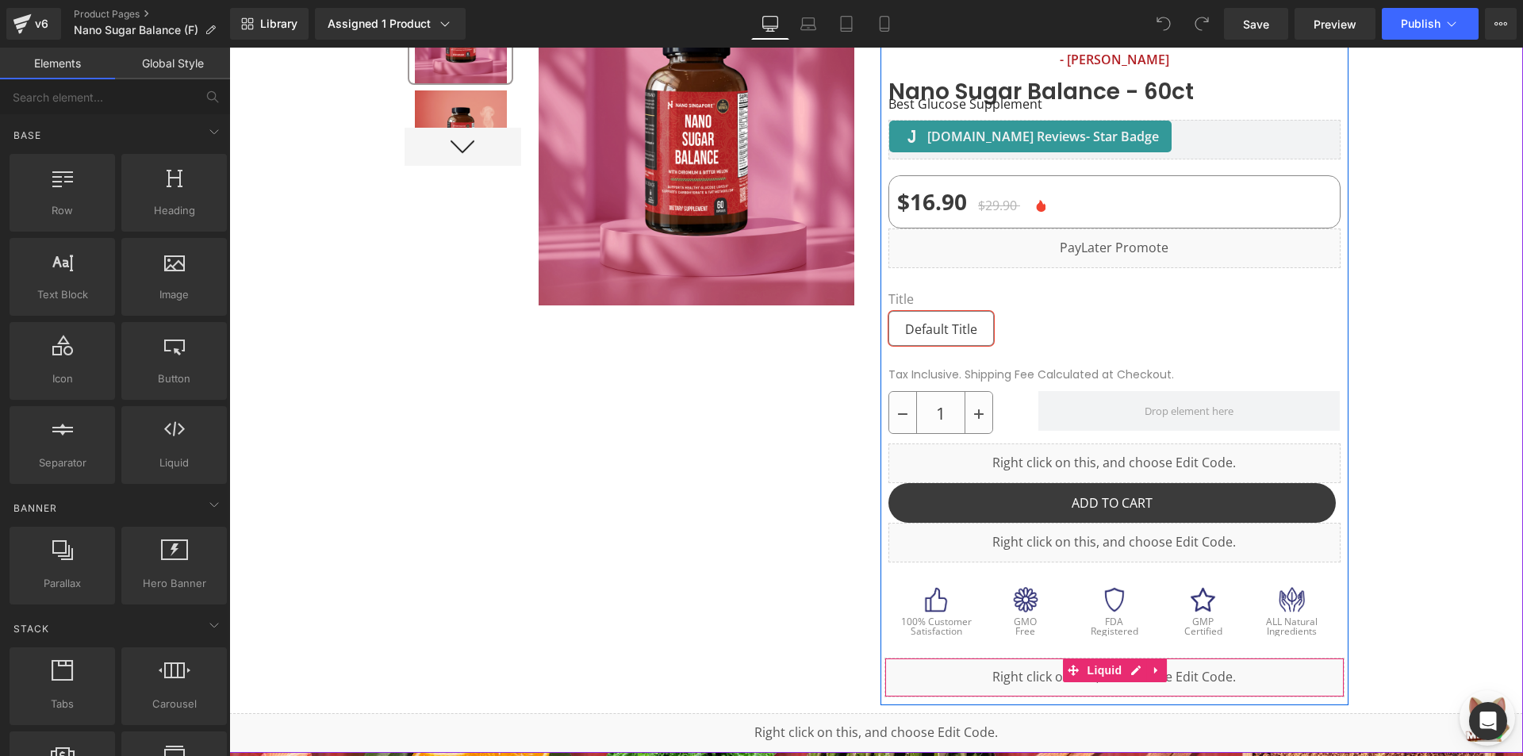
click at [1017, 669] on div "Liquid" at bounding box center [1114, 678] width 460 height 40
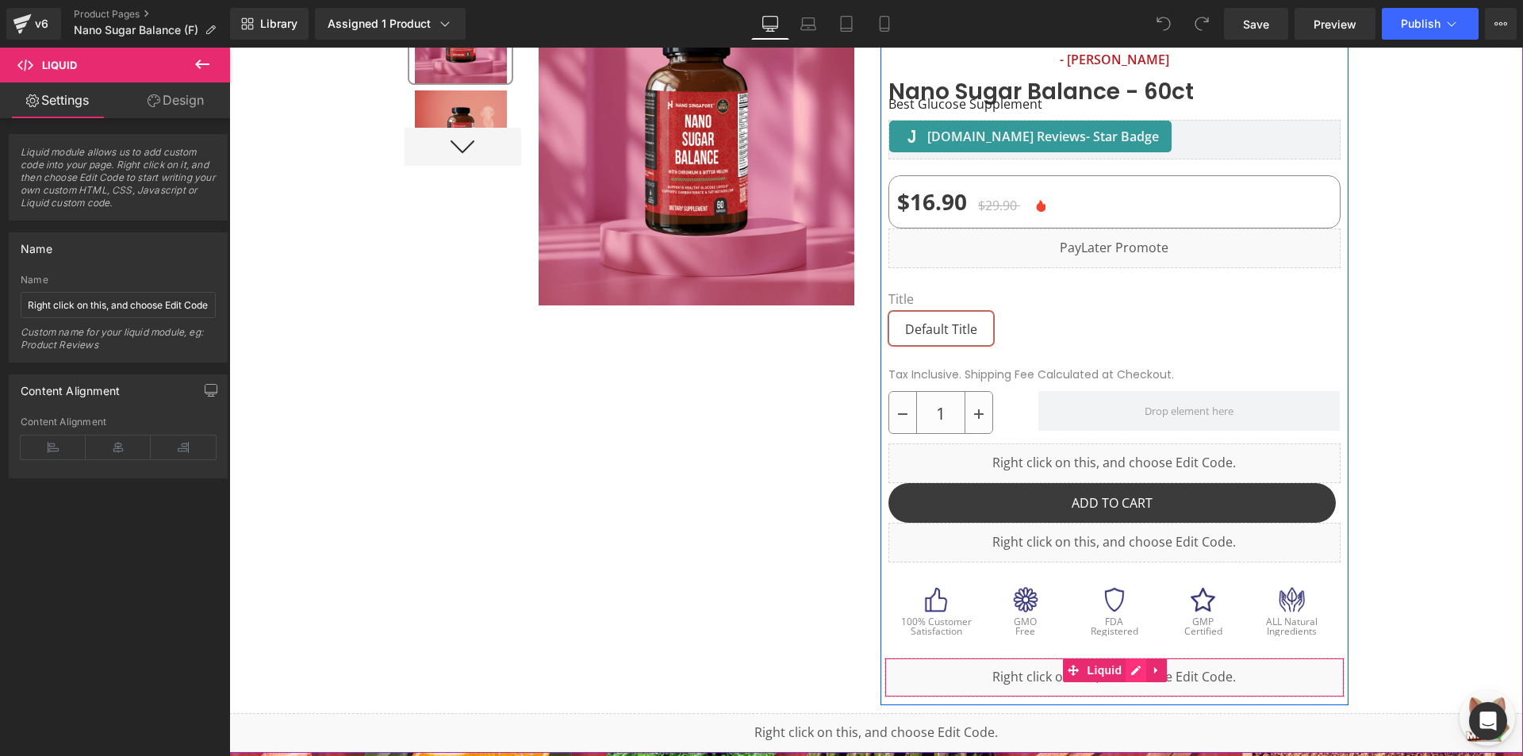
click at [1130, 665] on icon at bounding box center [1135, 671] width 11 height 12
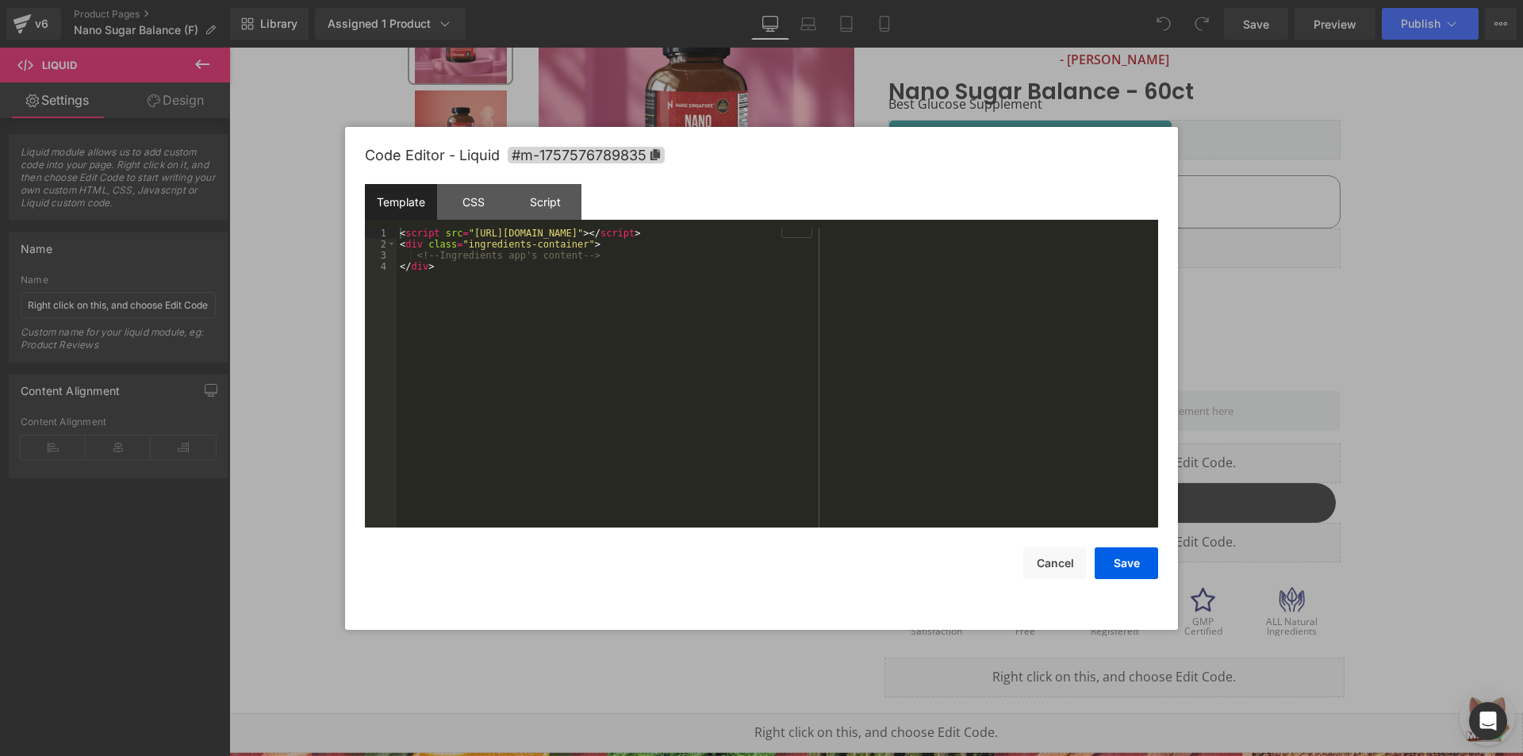
click at [593, 320] on div "< script src = "https://ingredients-fefo.pro/scripts/ingredients_libs.js" > </ …" at bounding box center [778, 389] width 762 height 322
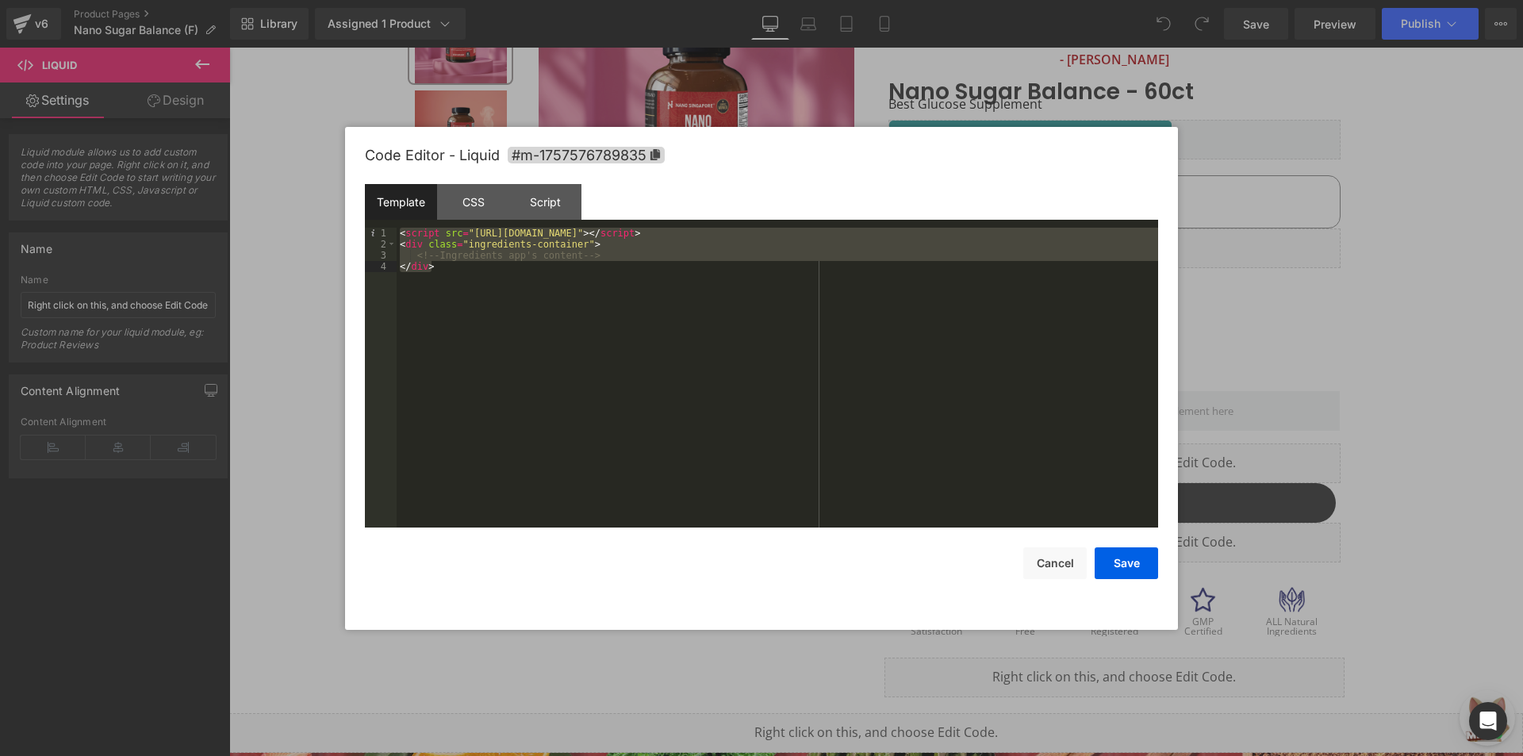
click at [458, 54] on div at bounding box center [761, 378] width 1523 height 756
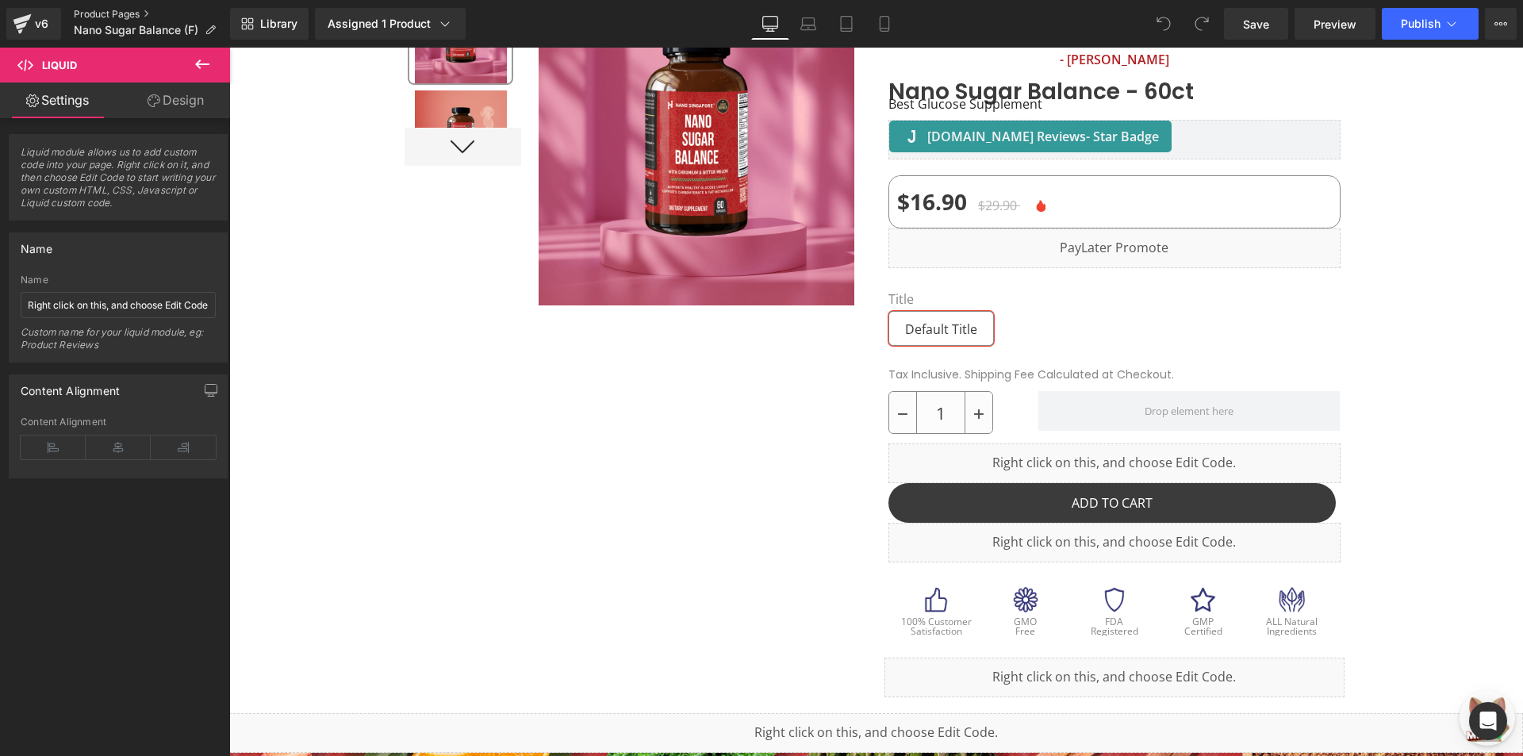
click at [94, 13] on link "Product Pages" at bounding box center [152, 14] width 156 height 13
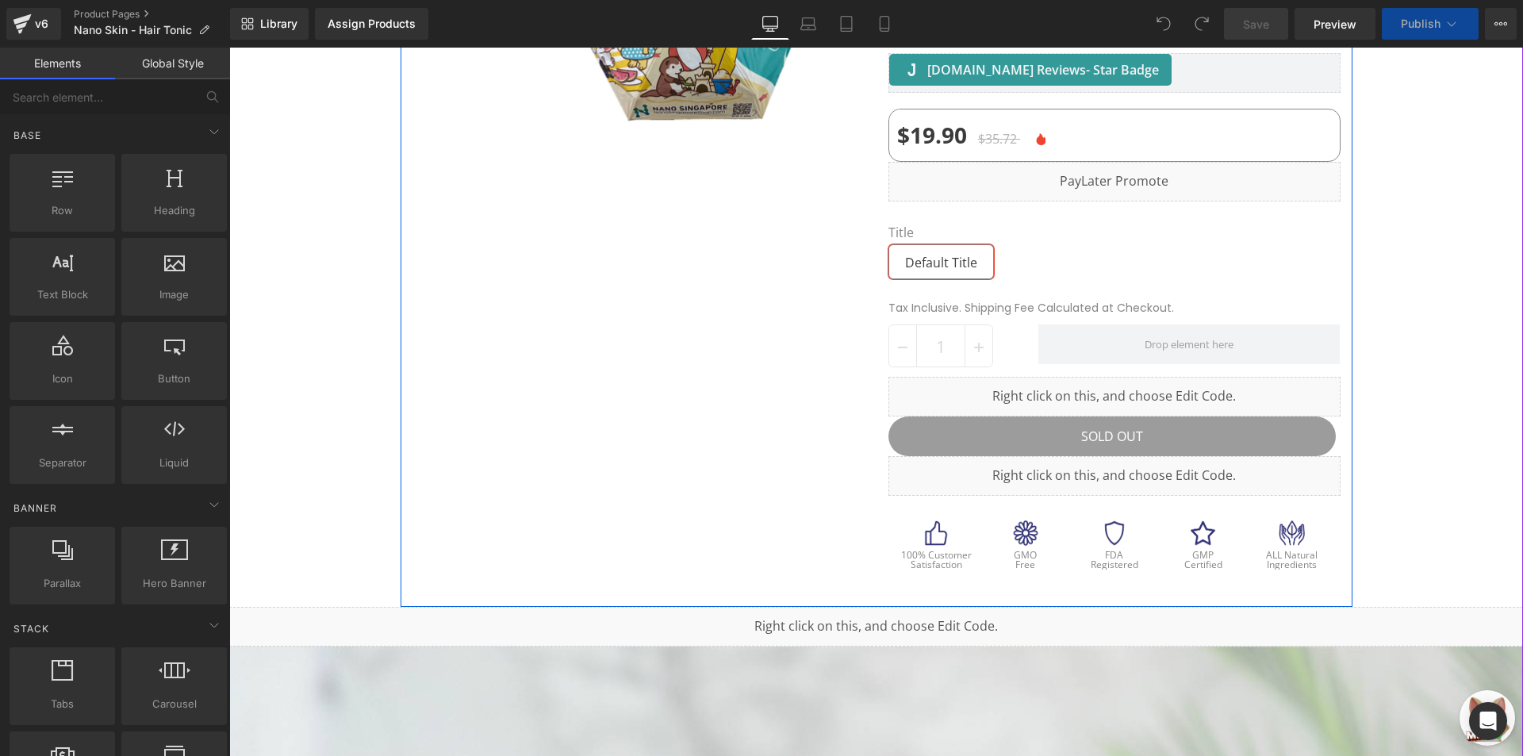
scroll to position [397, 0]
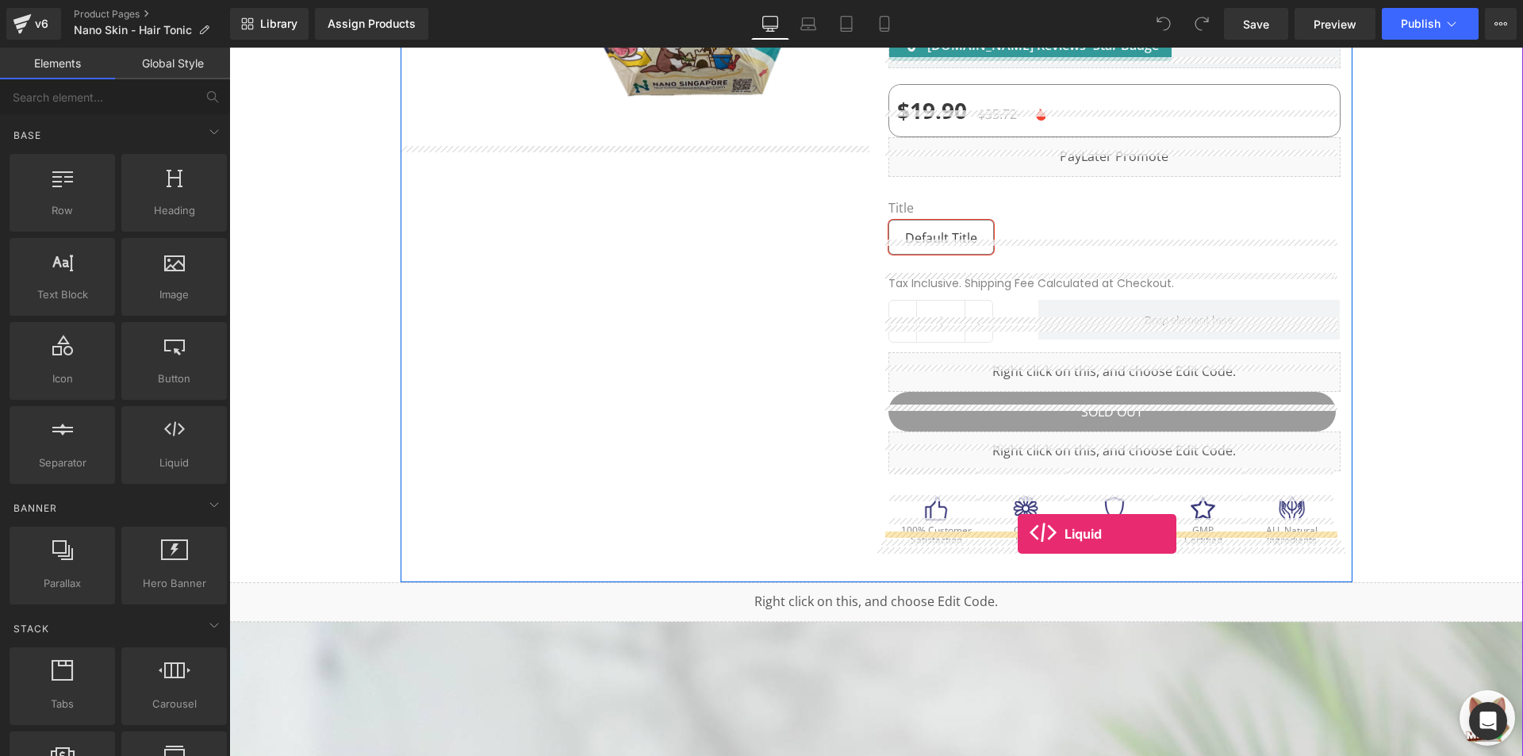
drag, startPoint x: 407, startPoint y: 508, endPoint x: 1018, endPoint y: 534, distance: 611.4
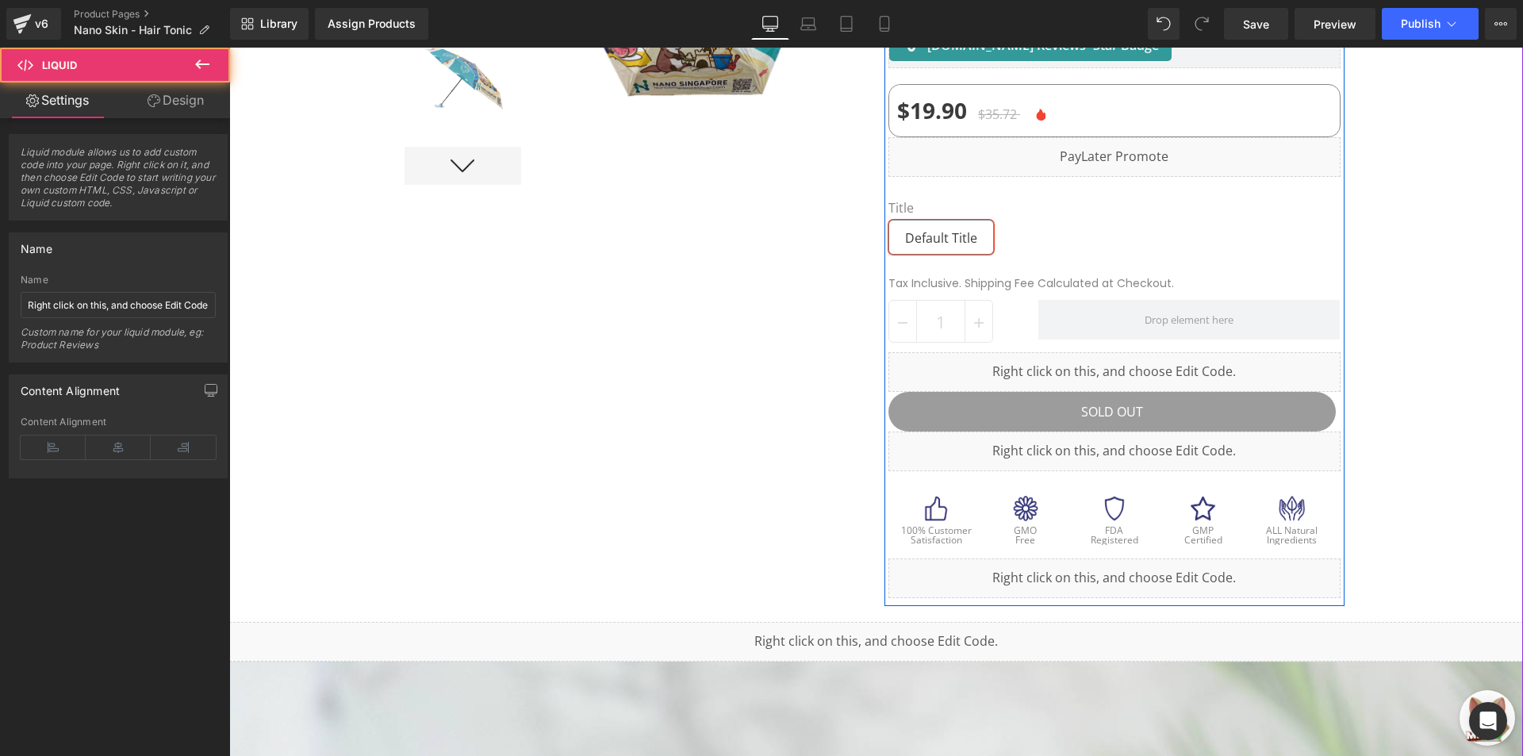
click at [1127, 566] on icon at bounding box center [1131, 571] width 9 height 10
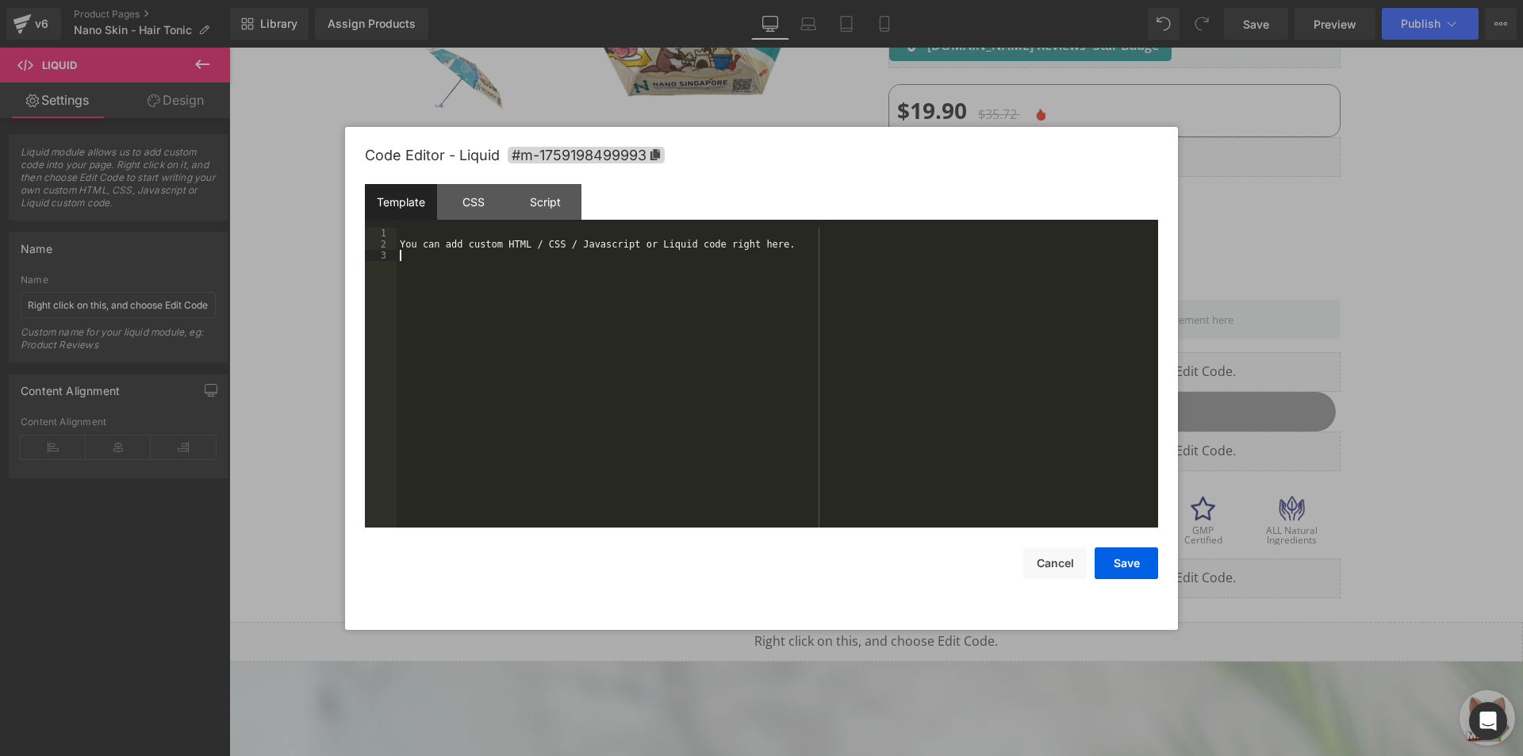
click at [835, 342] on div "You can add custom HTML / CSS / Javascript or Liquid code right here." at bounding box center [778, 389] width 762 height 322
click at [1115, 551] on button "Save" at bounding box center [1126, 563] width 63 height 32
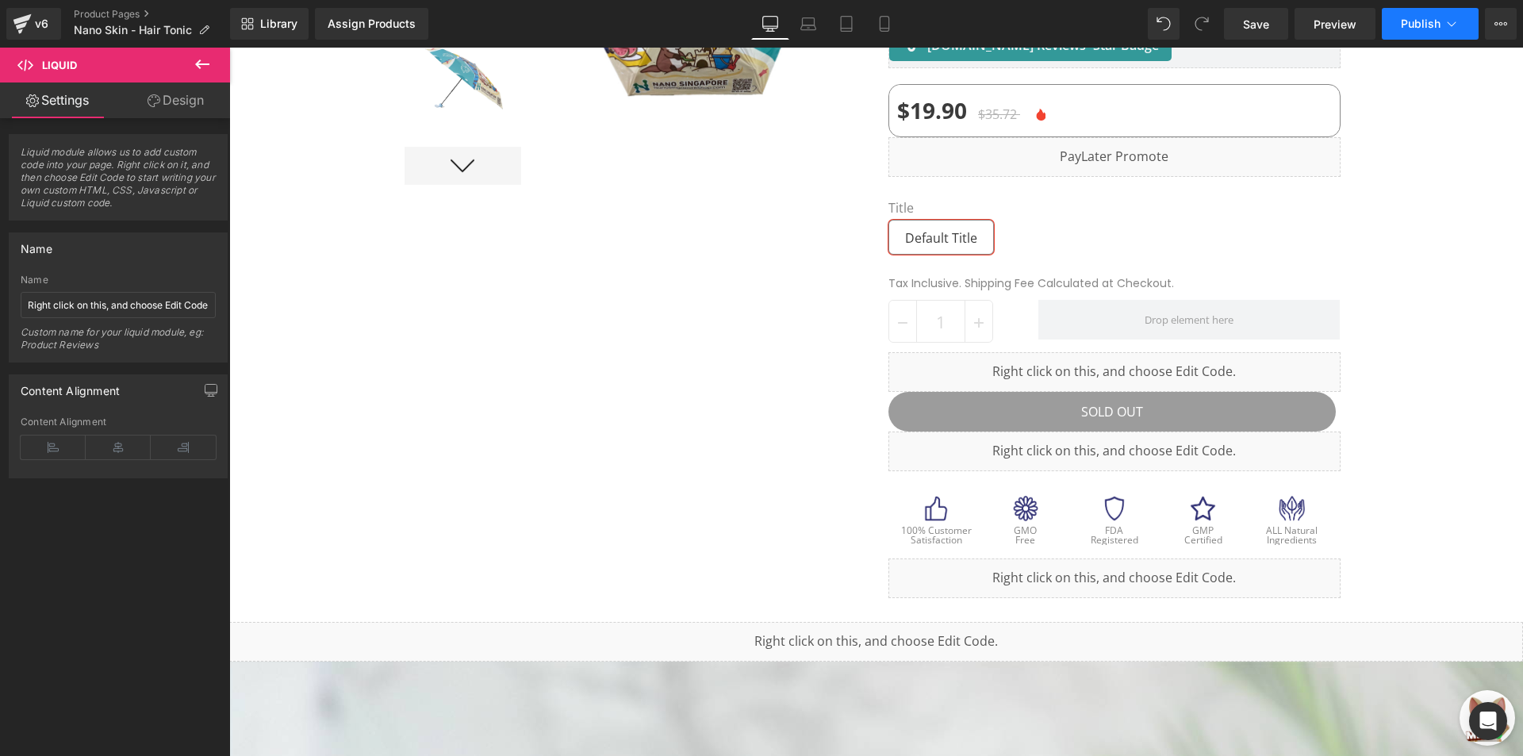
click at [1404, 25] on span "Publish" at bounding box center [1421, 23] width 40 height 13
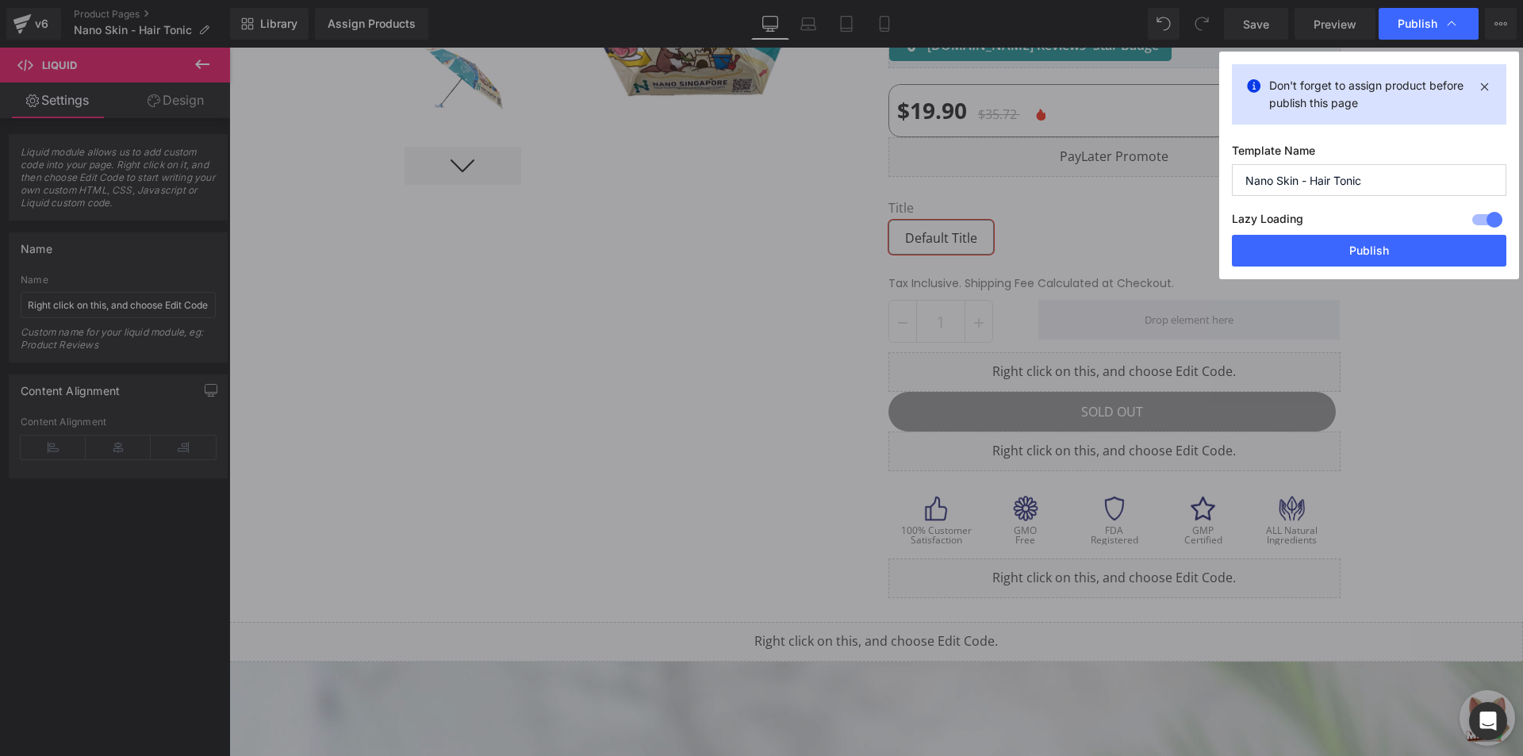
drag, startPoint x: 1314, startPoint y: 244, endPoint x: 912, endPoint y: 86, distance: 432.3
click at [912, 86] on div "Publish Don't forget to assign product before publish this page Template Name N…" at bounding box center [761, 378] width 1523 height 756
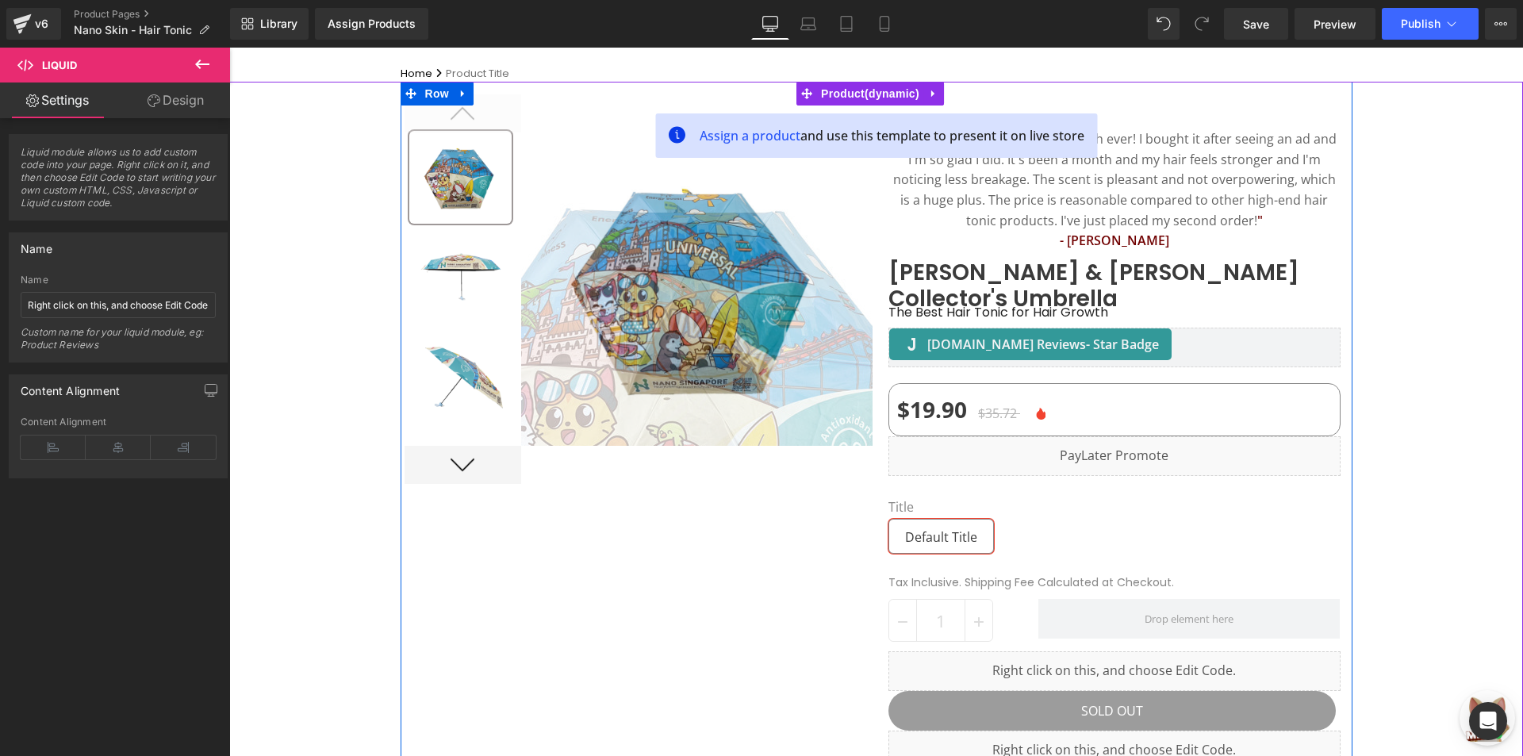
scroll to position [0, 0]
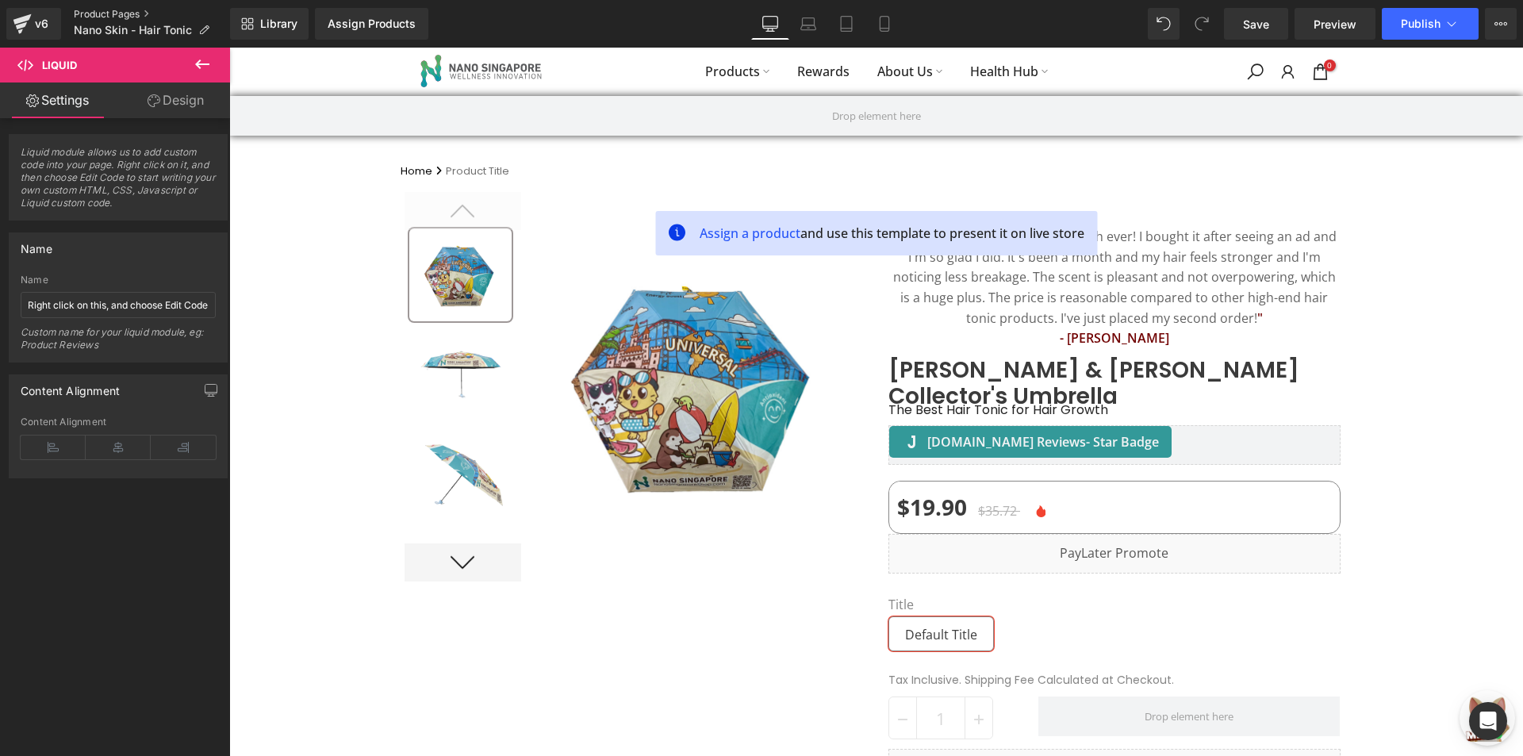
click at [131, 12] on link "Product Pages" at bounding box center [152, 14] width 156 height 13
